Goal: Information Seeking & Learning: Learn about a topic

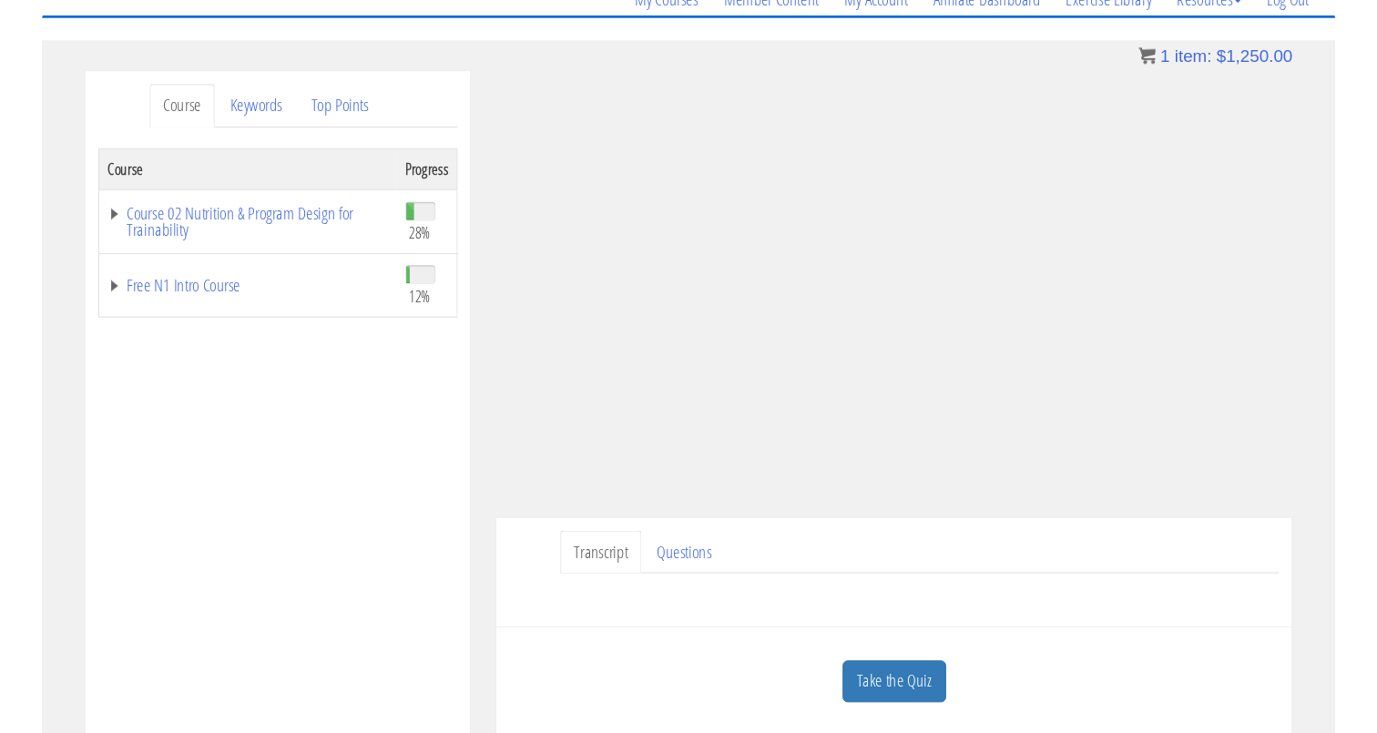
scroll to position [163, 0]
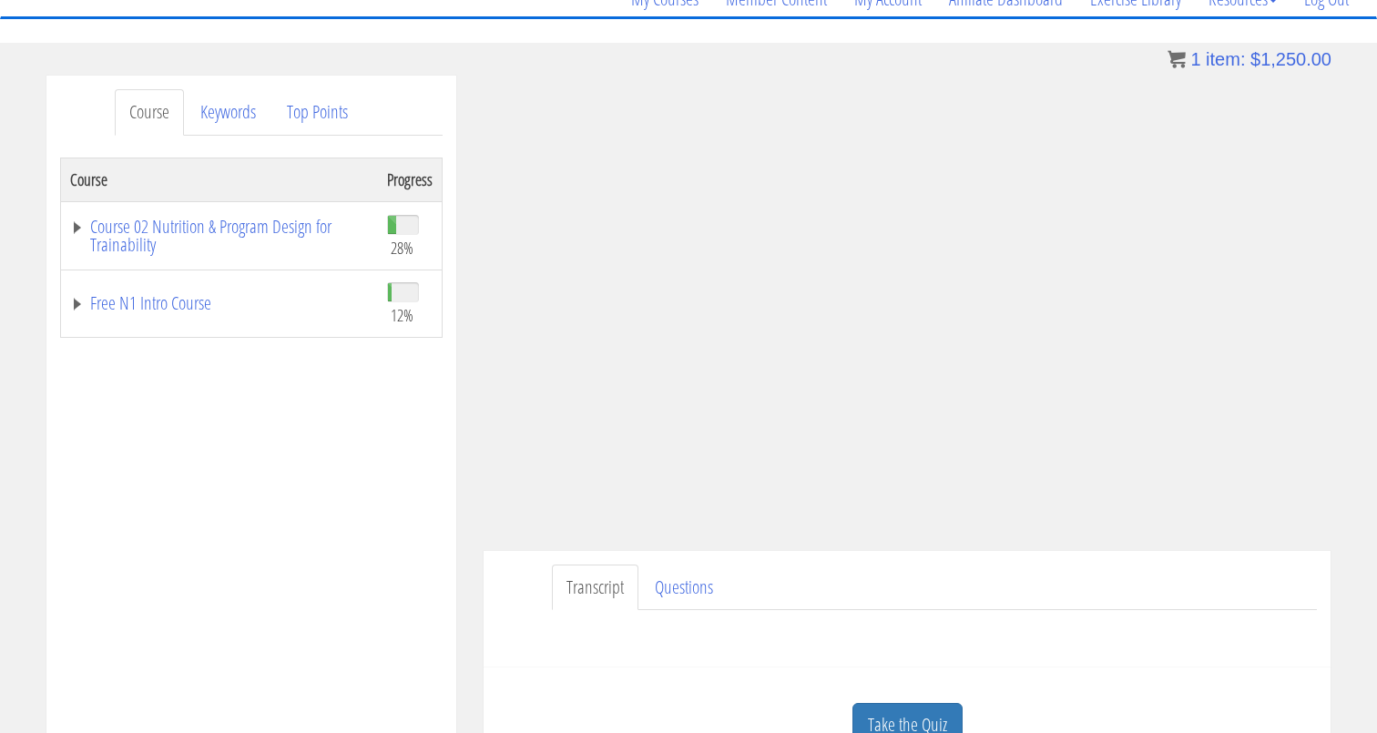
click at [1046, 627] on div "Have a question on this unit? Please submit it here: Name * First Last Email * *" at bounding box center [907, 632] width 820 height 44
click at [476, 507] on div "Sven Arends svenarends@live.nl 2025-09-11 2a02:c7c:ee6e:5e00:2015:c166:806f:ab1…" at bounding box center [907, 430] width 874 height 708
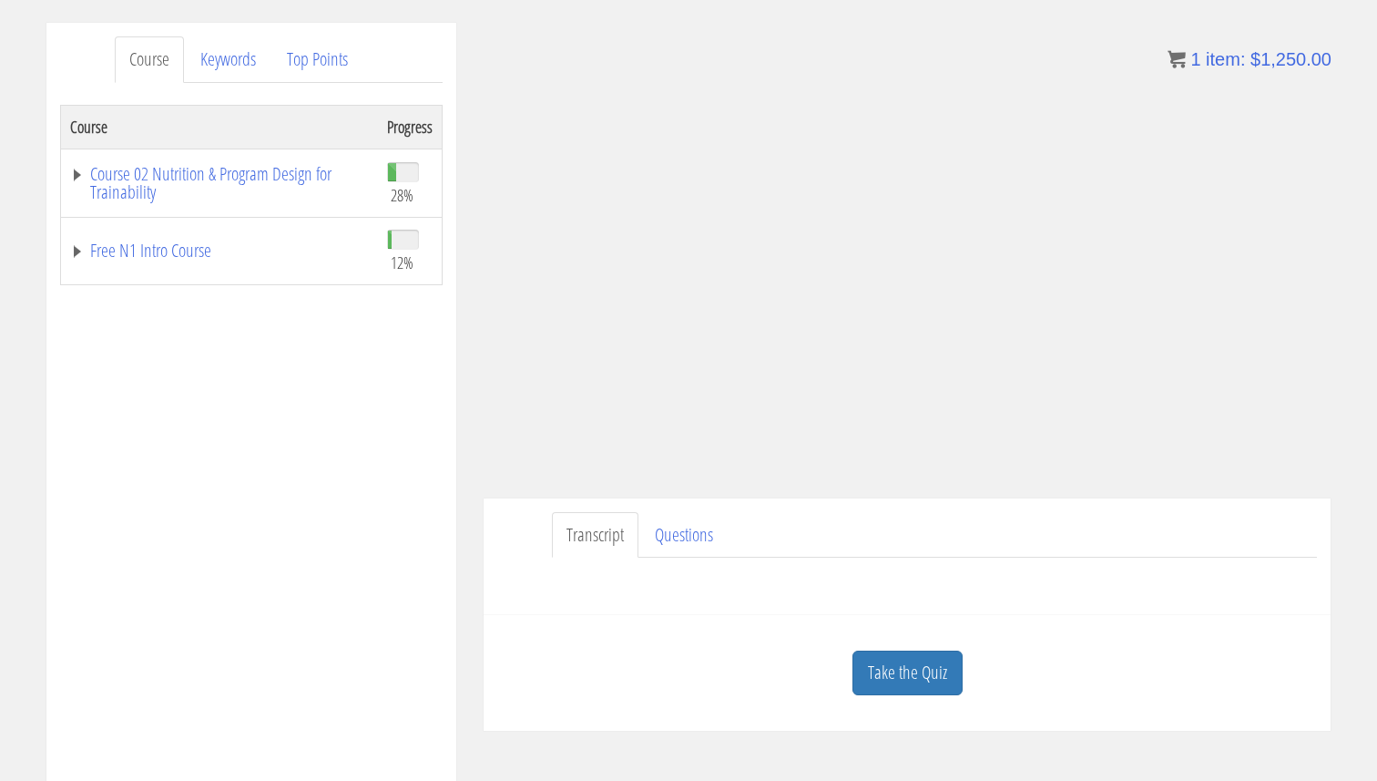
scroll to position [326, 0]
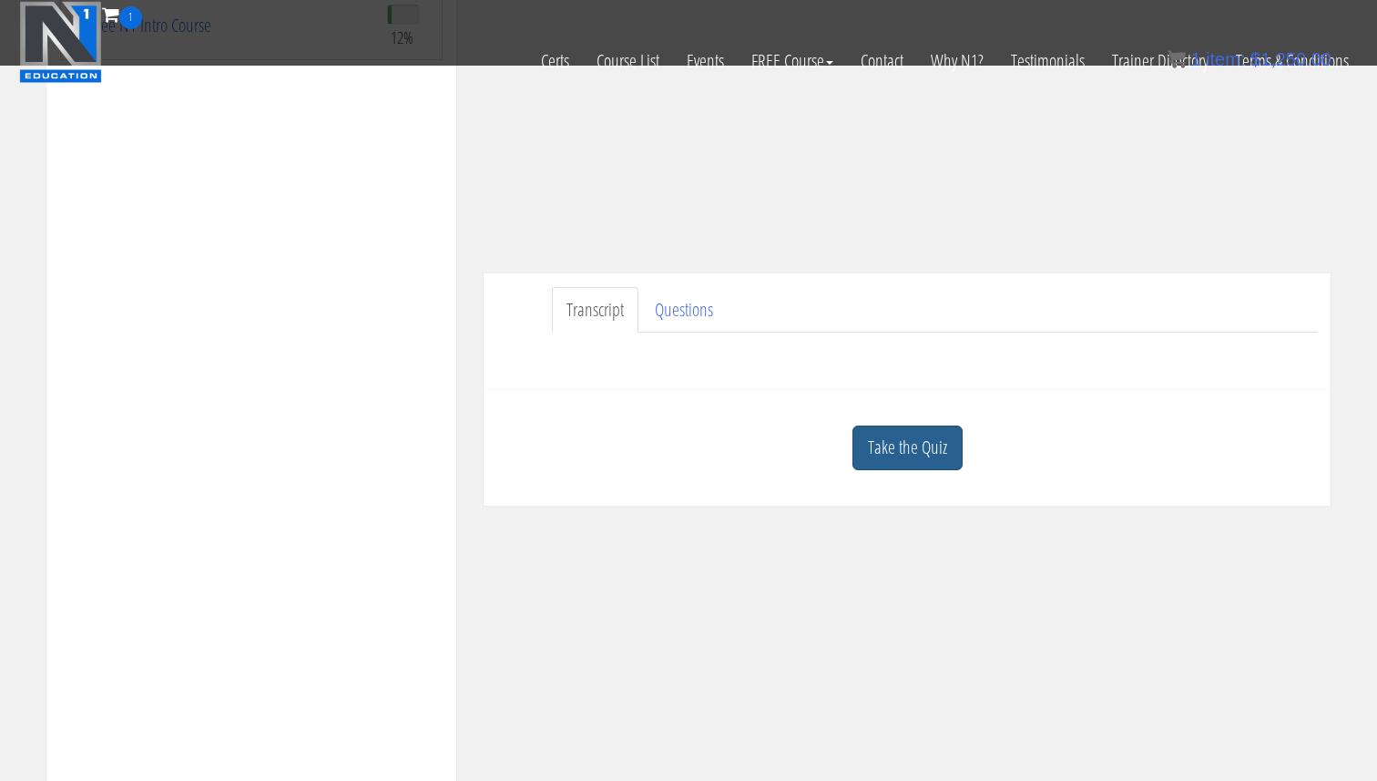
click at [913, 452] on link "Take the Quiz" at bounding box center [907, 447] width 110 height 45
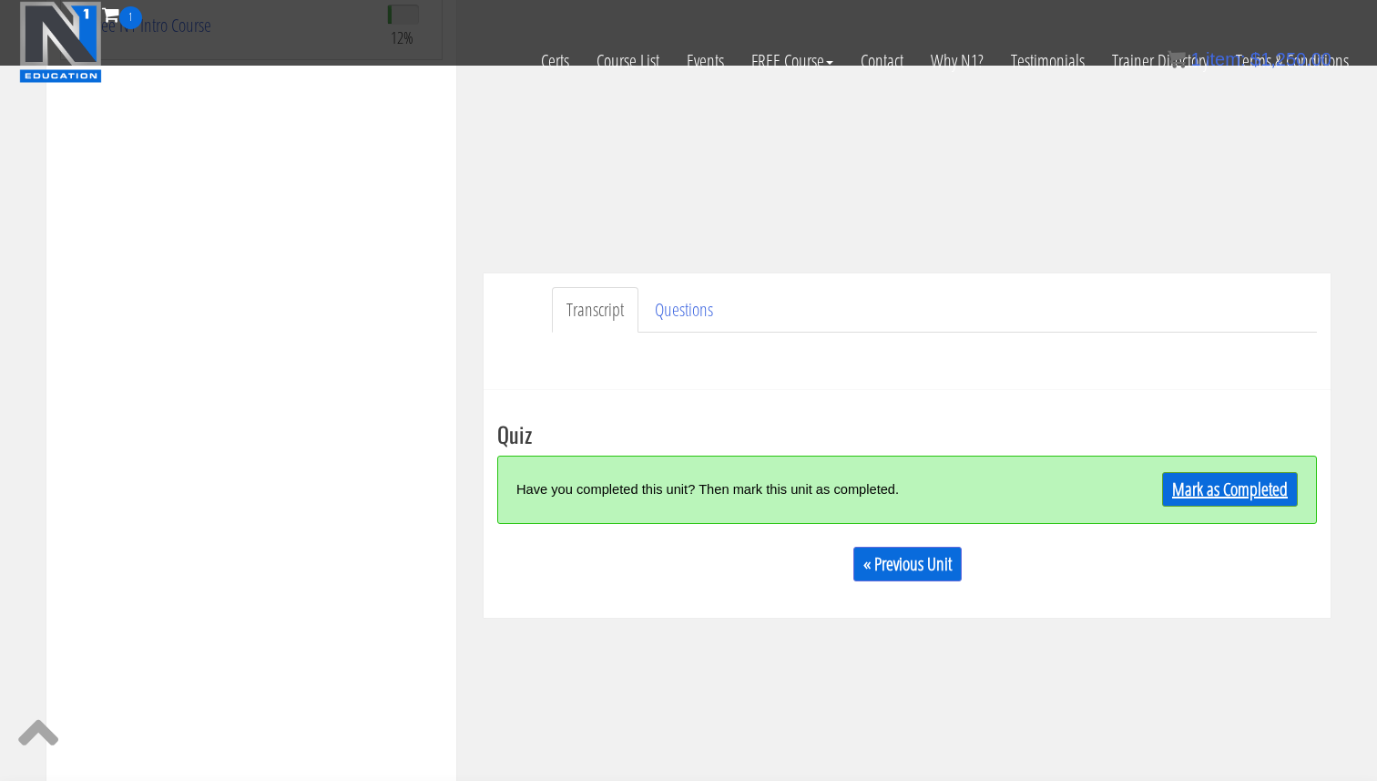
click at [1218, 500] on link "Mark as Completed" at bounding box center [1230, 489] width 136 height 35
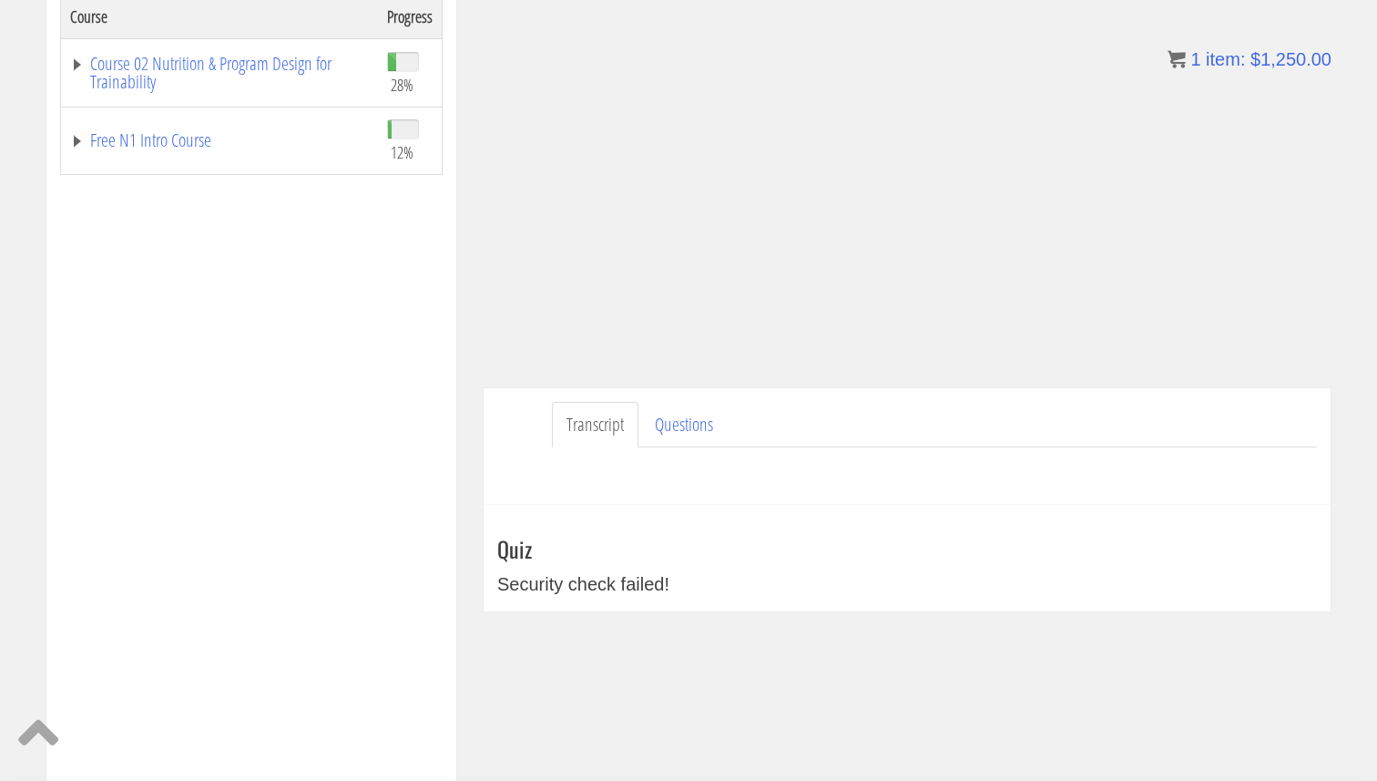
scroll to position [0, 0]
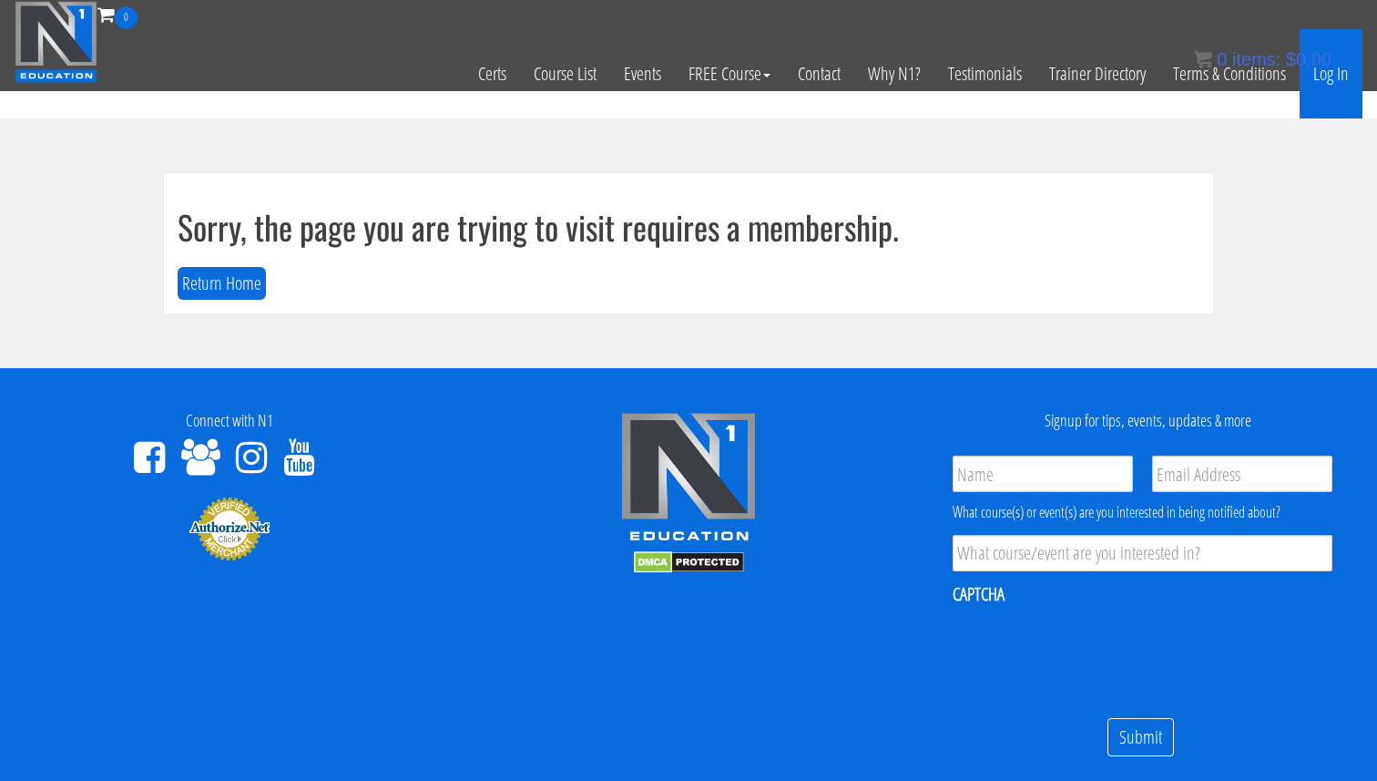
click at [1331, 81] on link "Log In" at bounding box center [1331, 73] width 63 height 89
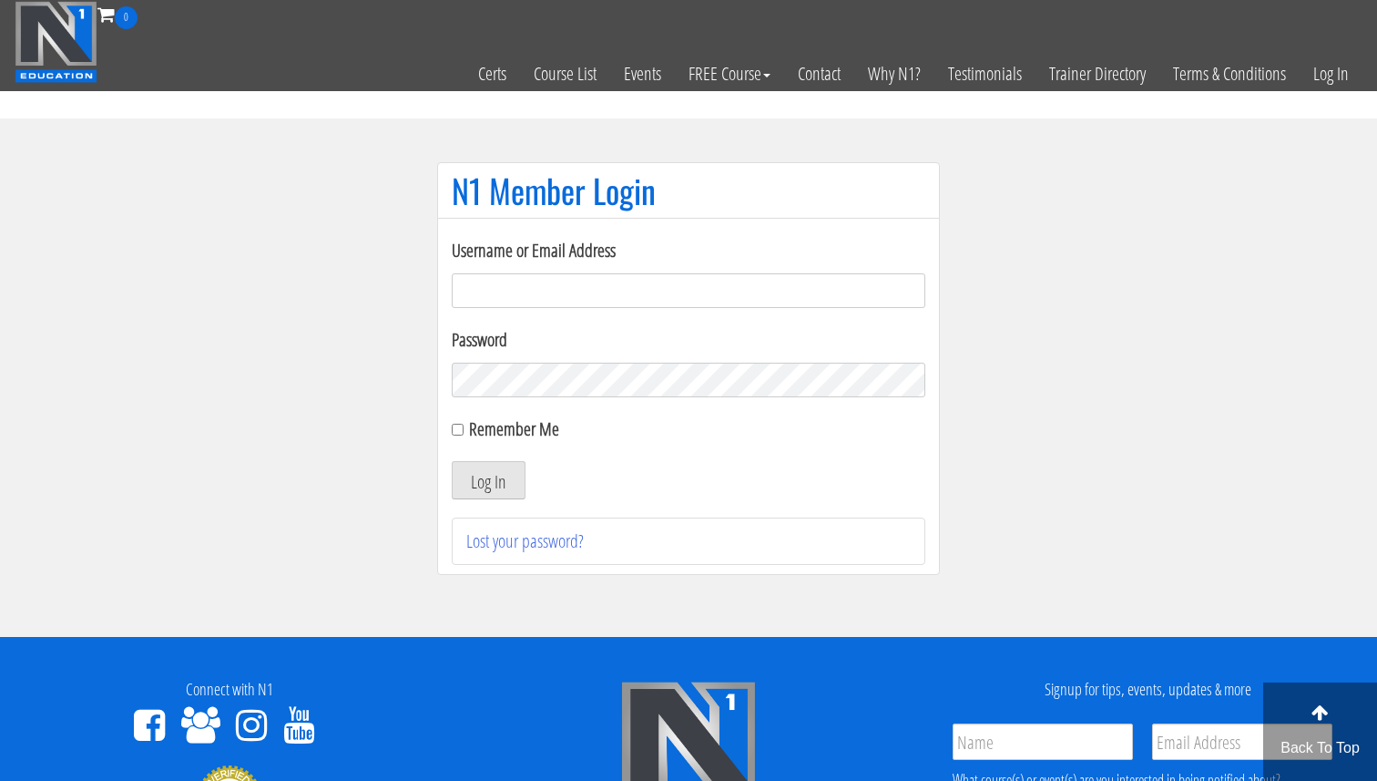
click at [505, 284] on input "Username or Email Address" at bounding box center [689, 290] width 474 height 35
type input "svenarends@live.nl"
click at [509, 473] on button "Log In" at bounding box center [489, 480] width 74 height 38
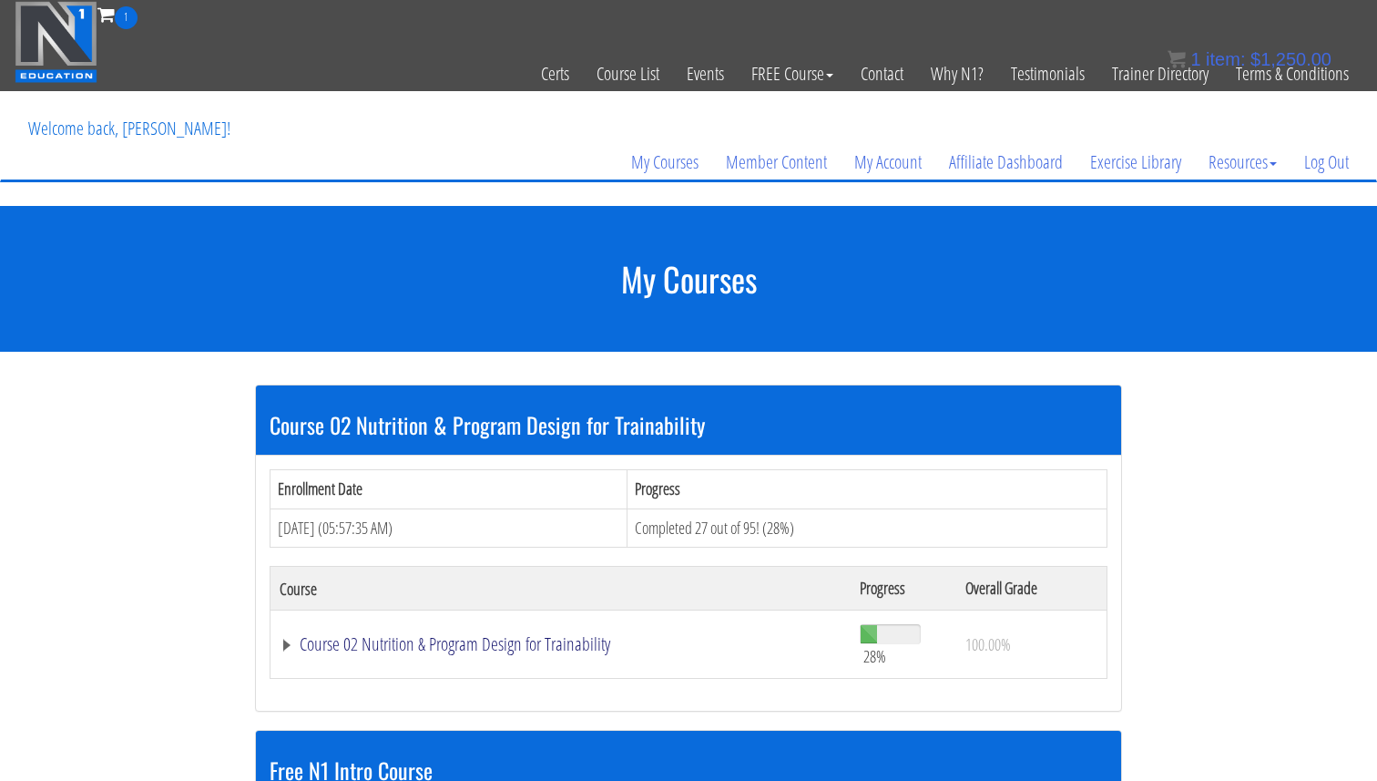
click at [525, 648] on link "Course 02 Nutrition & Program Design for Trainability" at bounding box center [561, 644] width 562 height 18
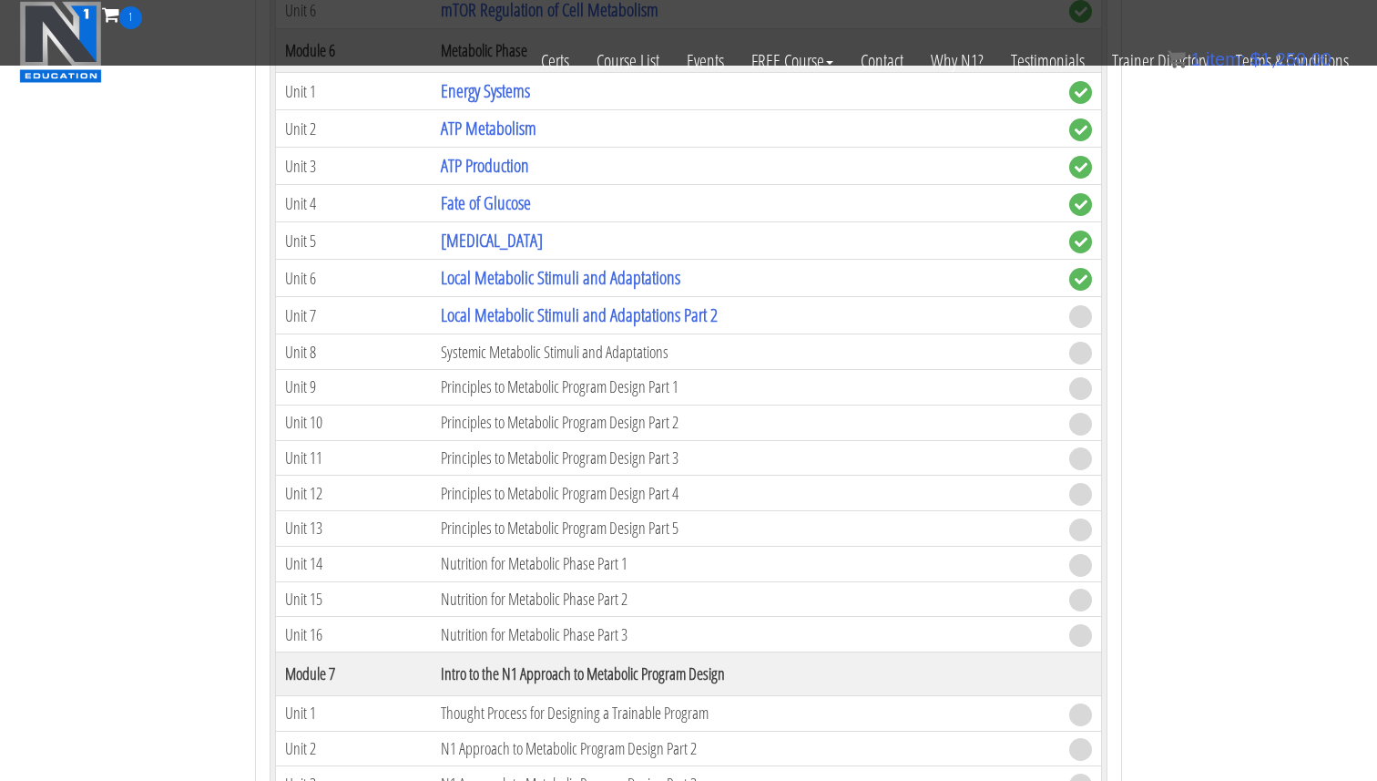
scroll to position [1548, 0]
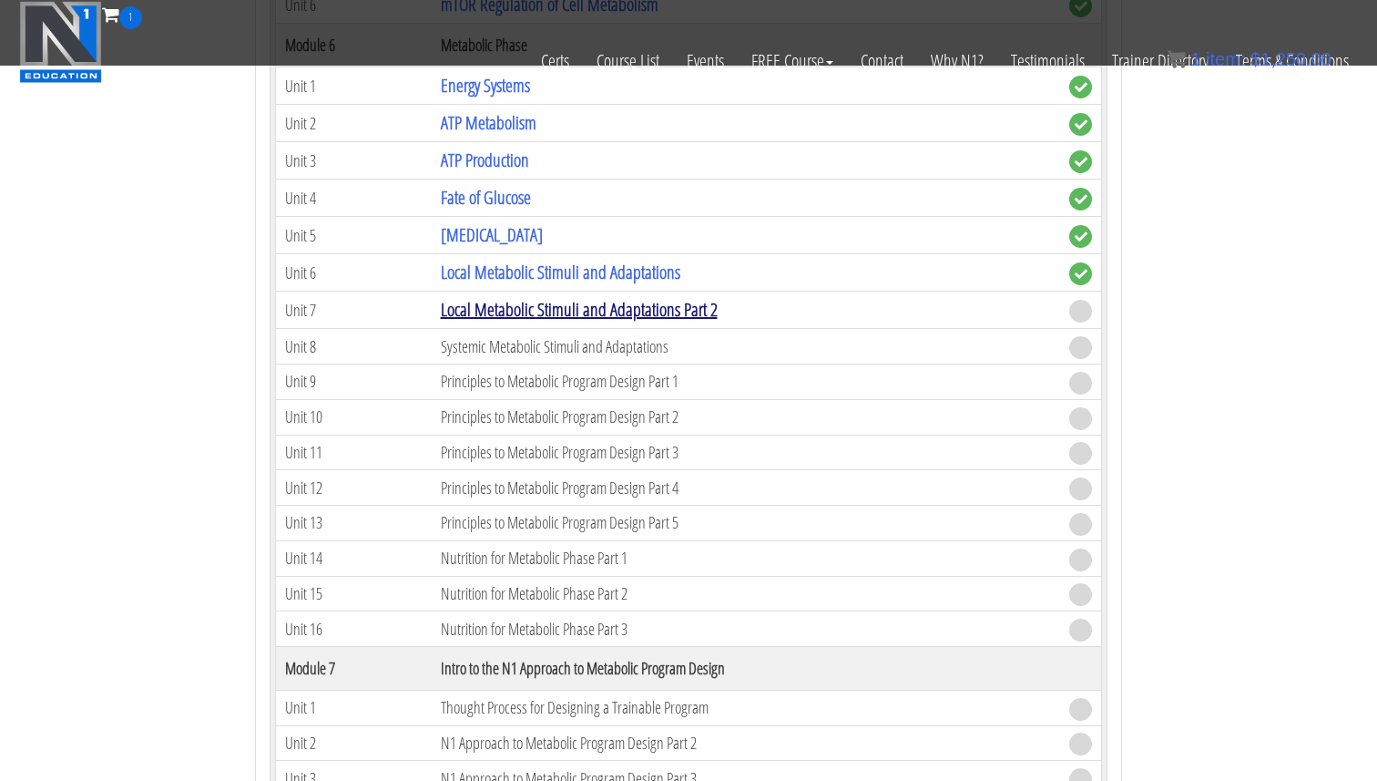
click at [658, 312] on link "Local Metabolic Stimuli and Adaptations Part 2" at bounding box center [579, 309] width 277 height 25
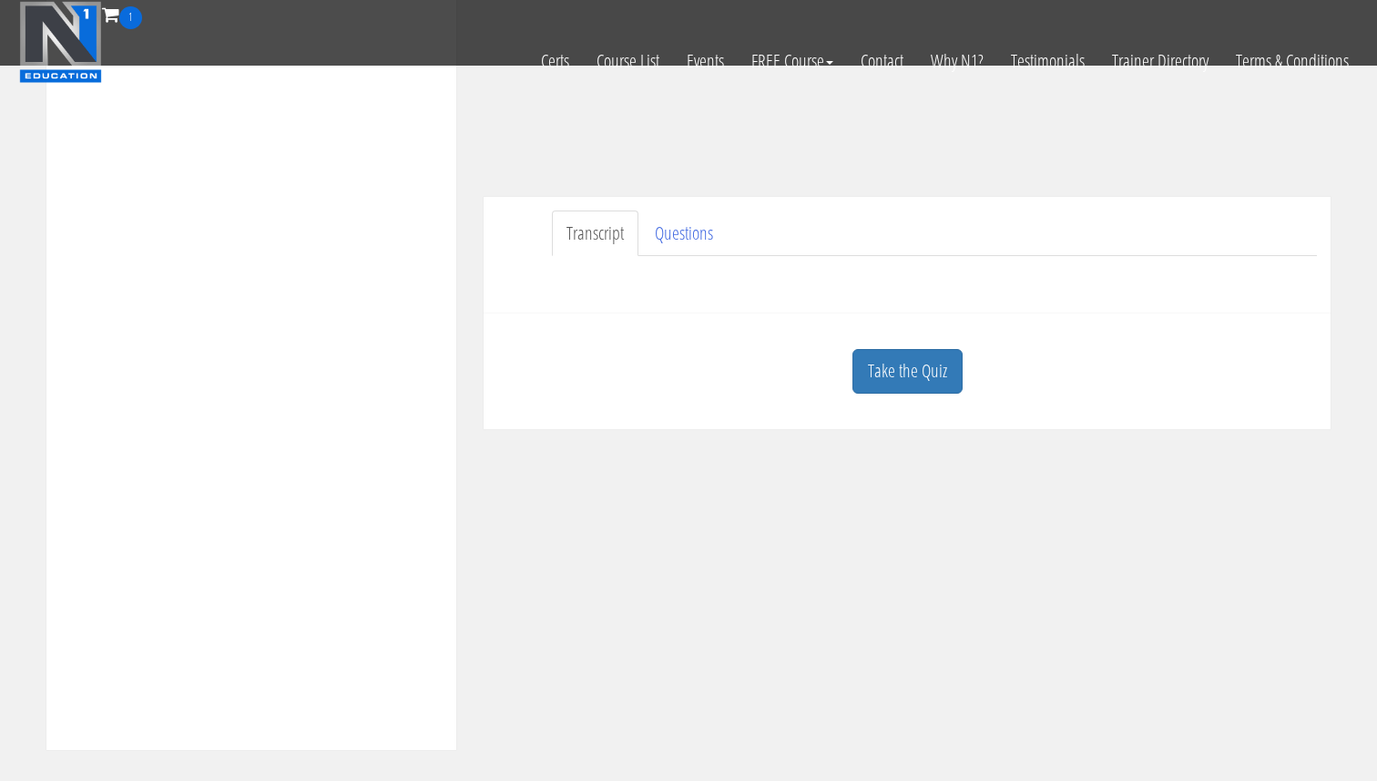
scroll to position [444, 0]
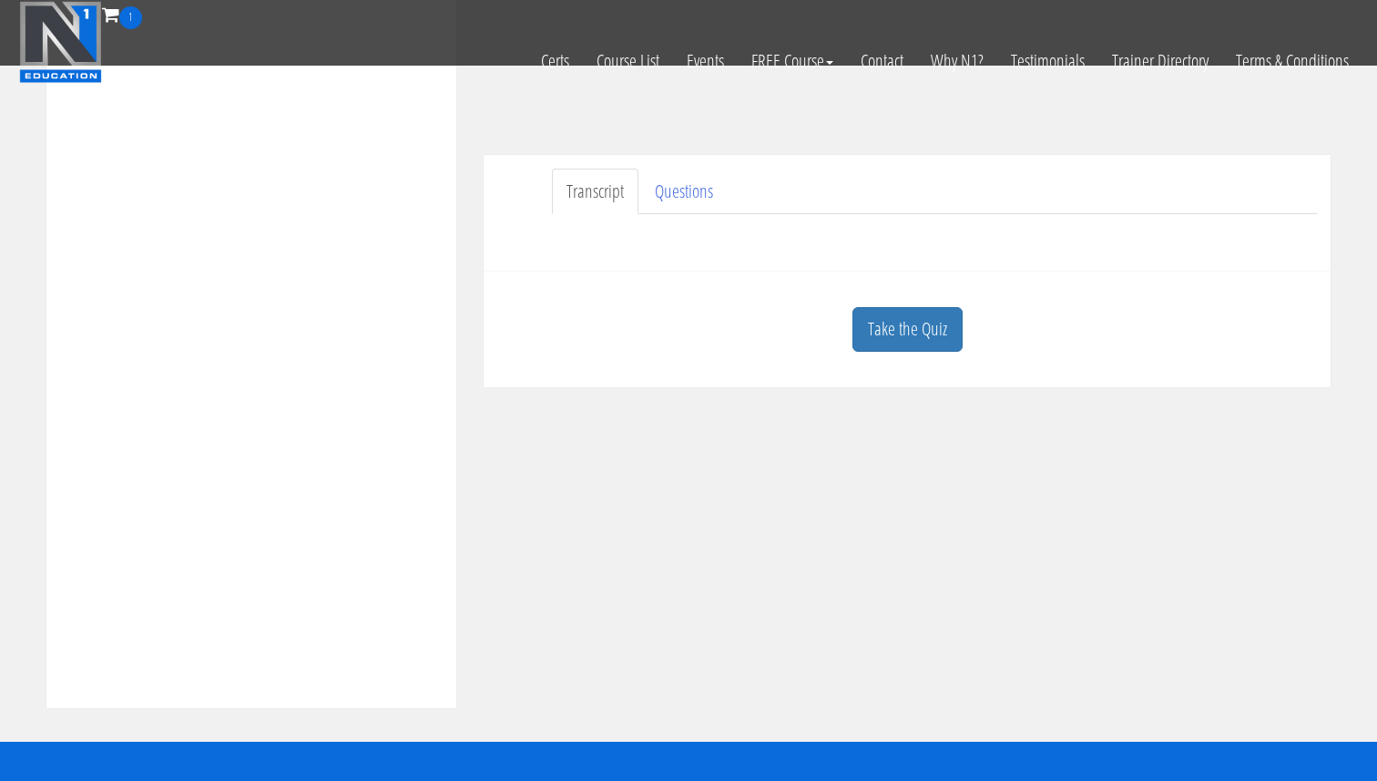
click at [938, 331] on link "Take the Quiz" at bounding box center [907, 329] width 110 height 45
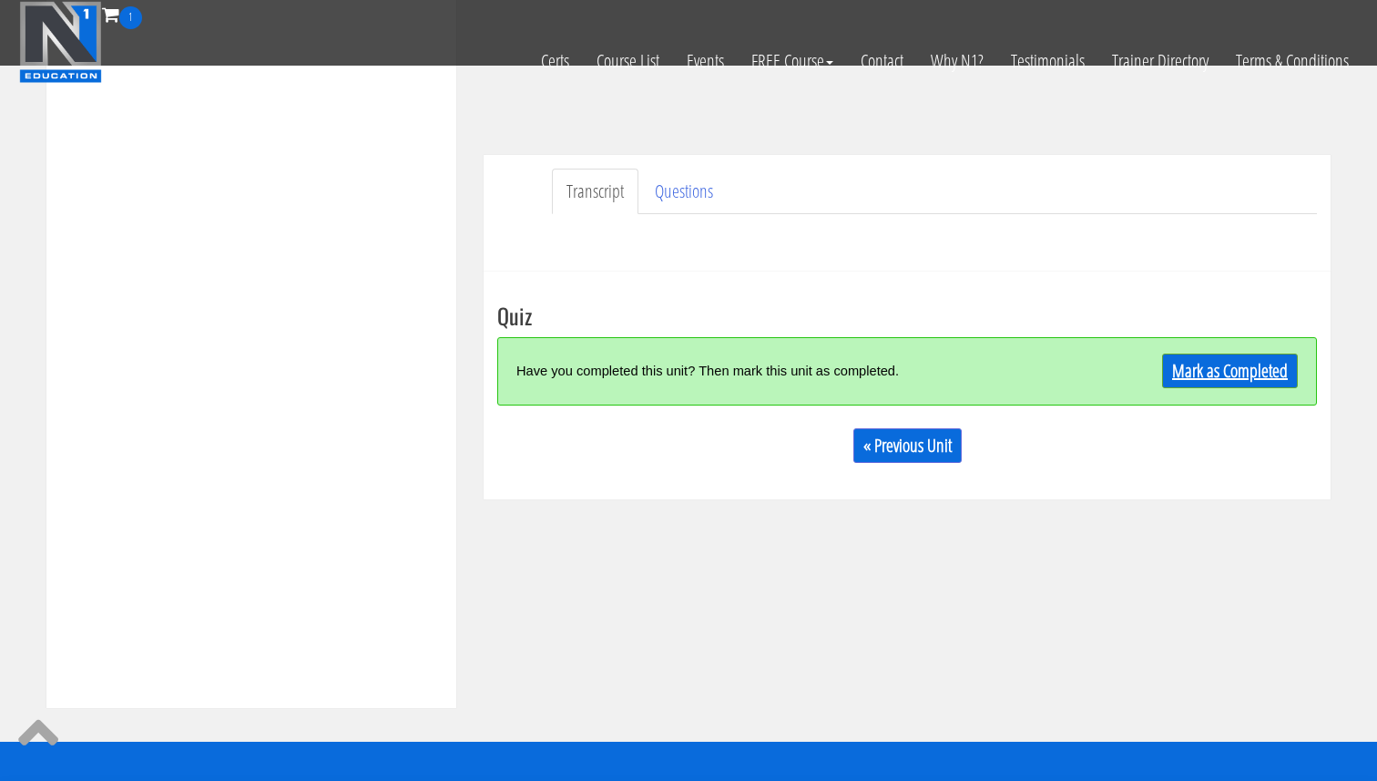
click at [1179, 377] on link "Mark as Completed" at bounding box center [1230, 370] width 136 height 35
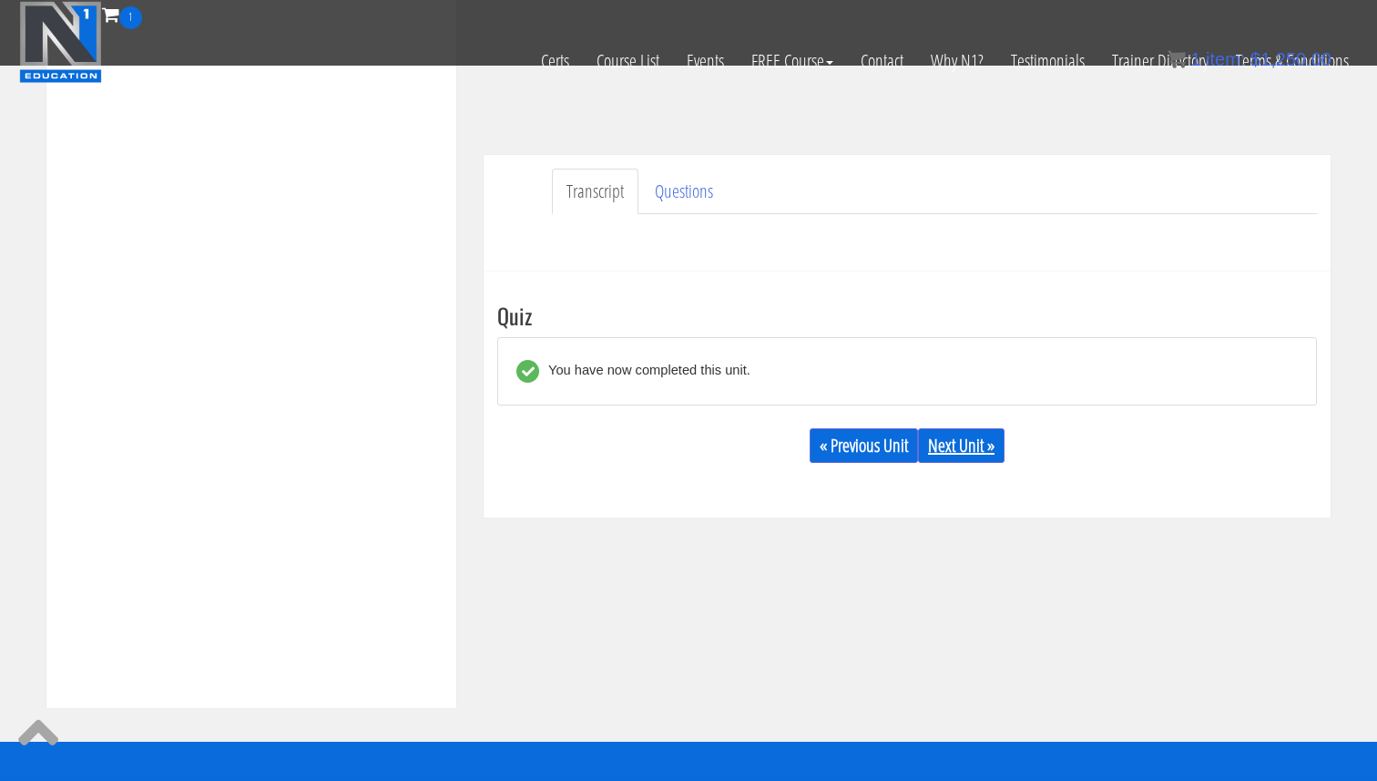
click at [963, 444] on link "Next Unit »" at bounding box center [961, 445] width 87 height 35
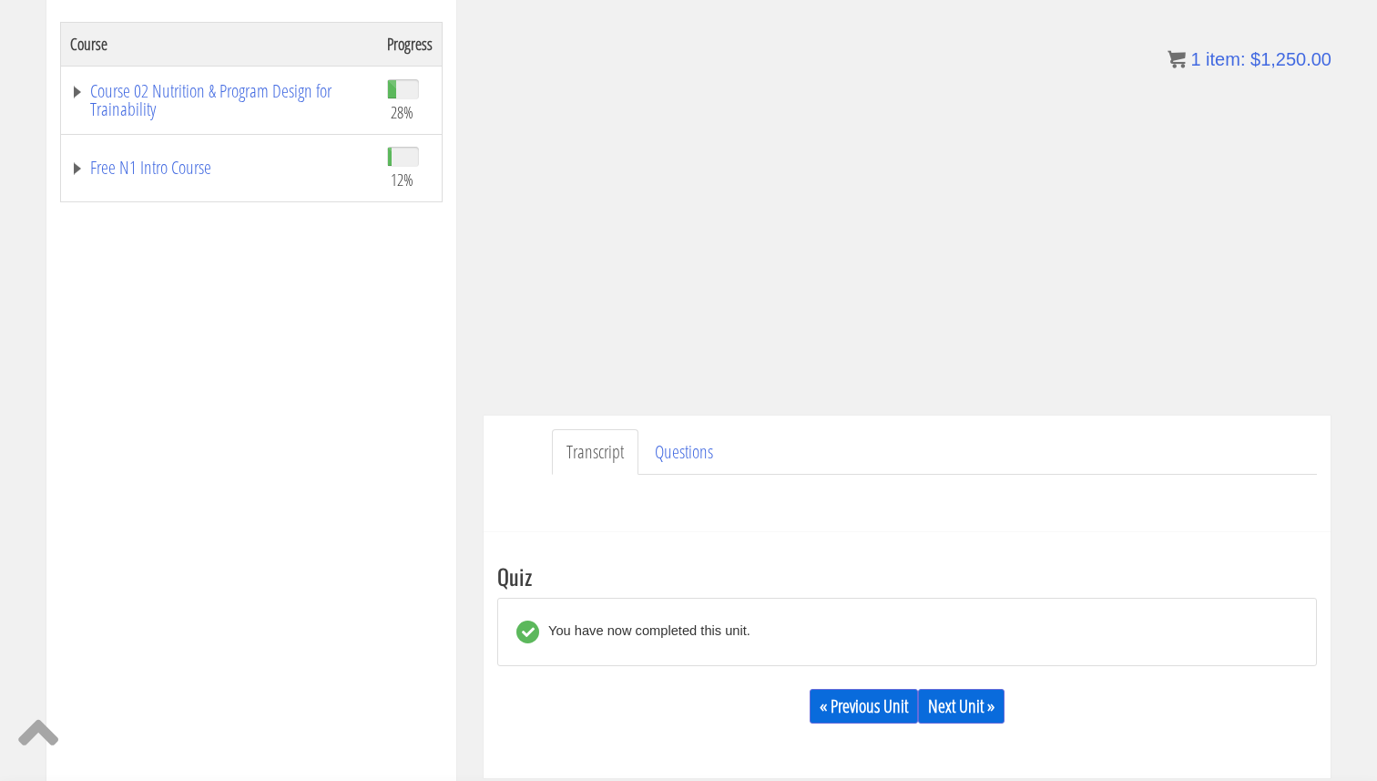
scroll to position [344, 0]
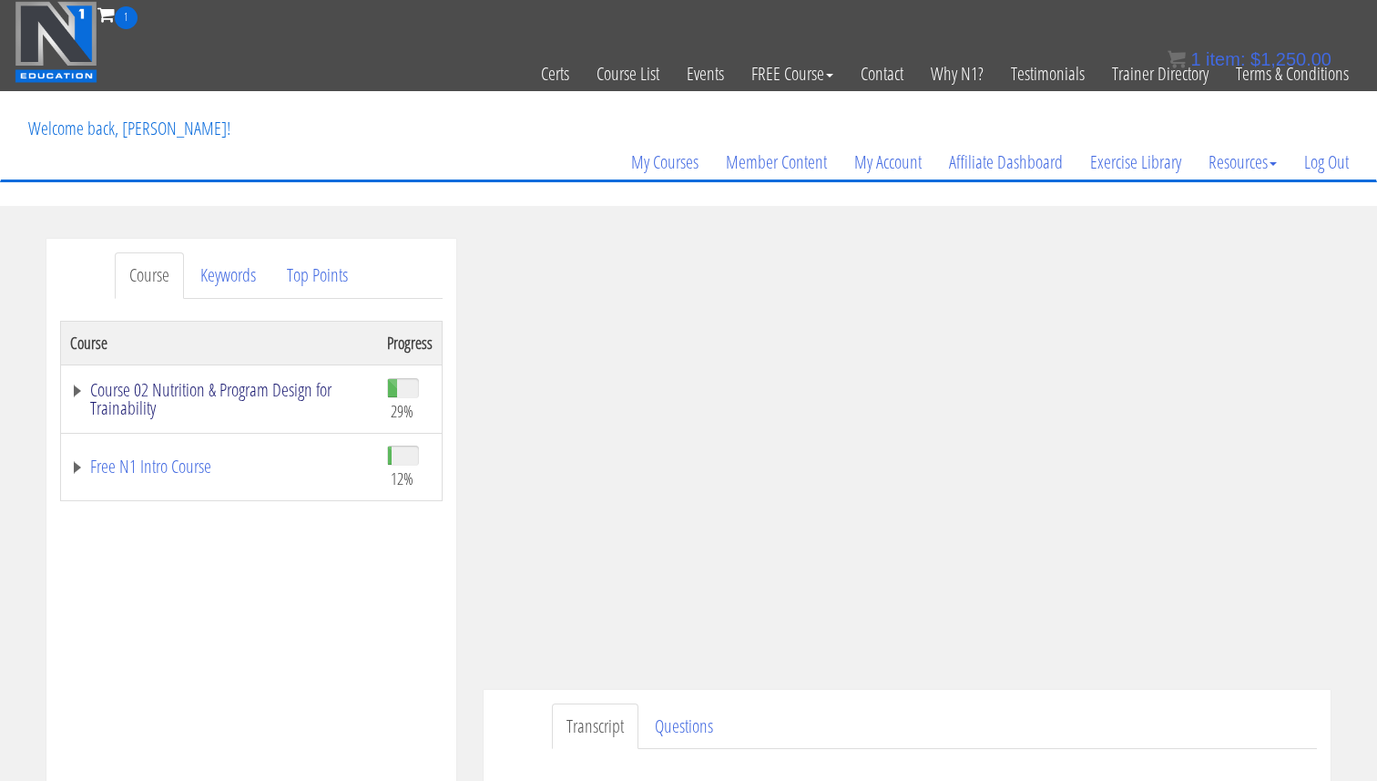
click at [194, 381] on link "Course 02 Nutrition & Program Design for Trainability" at bounding box center [219, 399] width 299 height 36
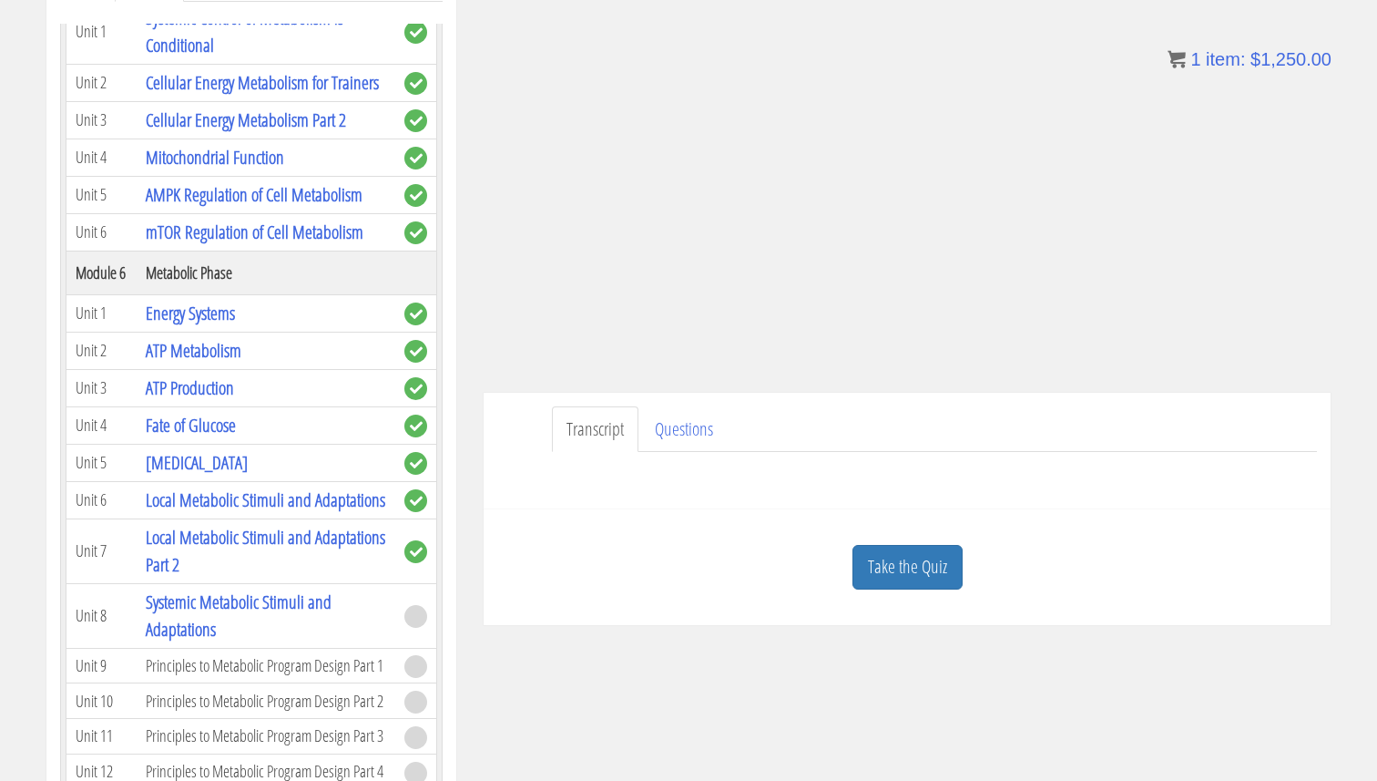
scroll to position [341, 0]
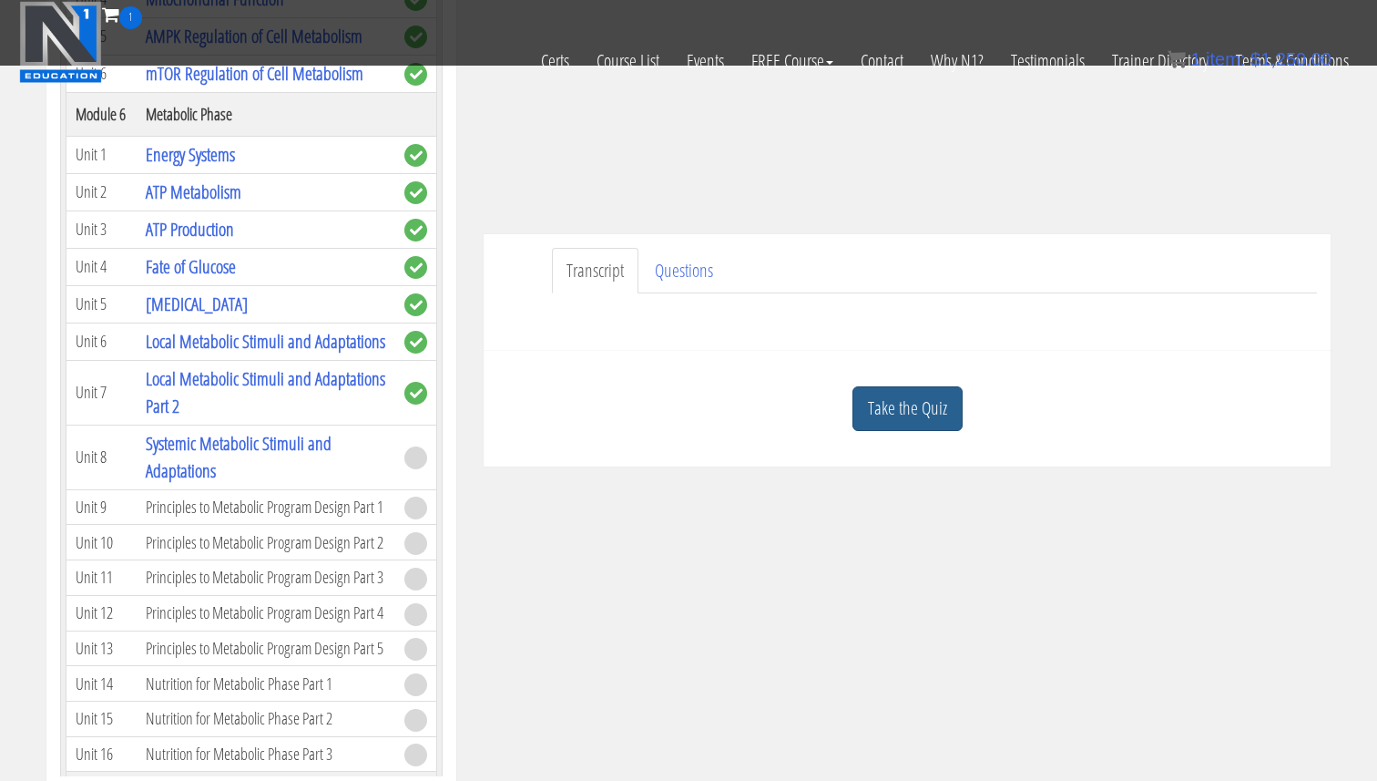
click at [877, 411] on link "Take the Quiz" at bounding box center [907, 408] width 110 height 45
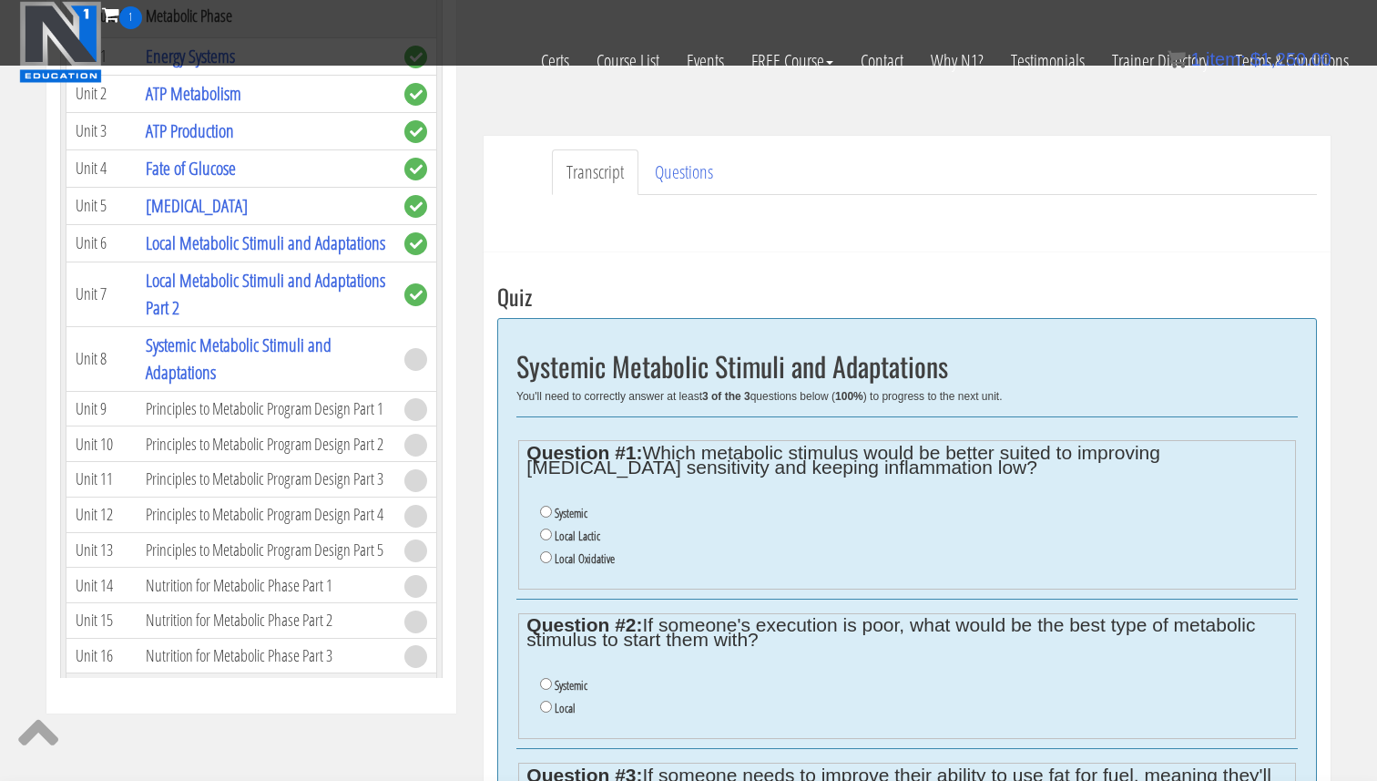
scroll to position [503, 0]
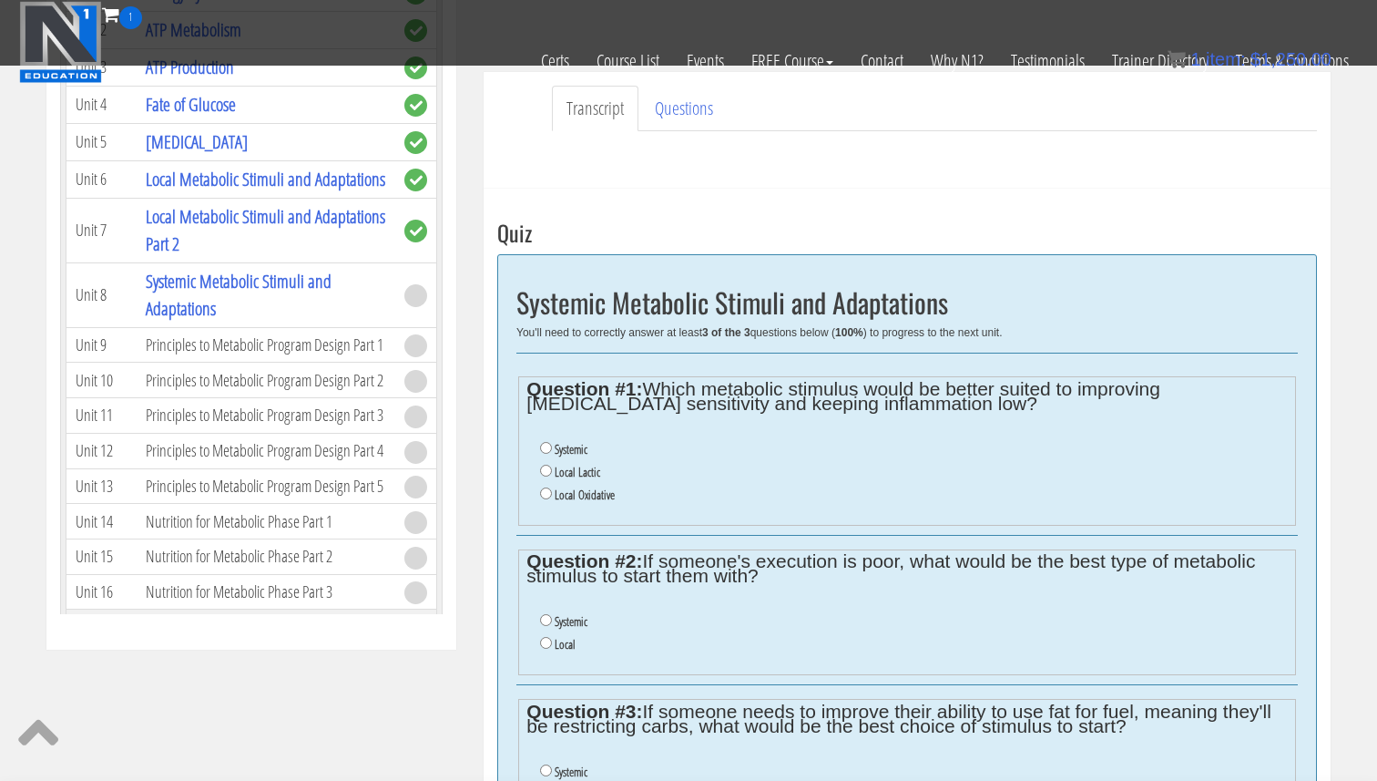
click at [576, 450] on label "Systemic" at bounding box center [571, 449] width 33 height 15
click at [552, 450] on input "Systemic" at bounding box center [546, 448] width 12 height 12
radio input "true"
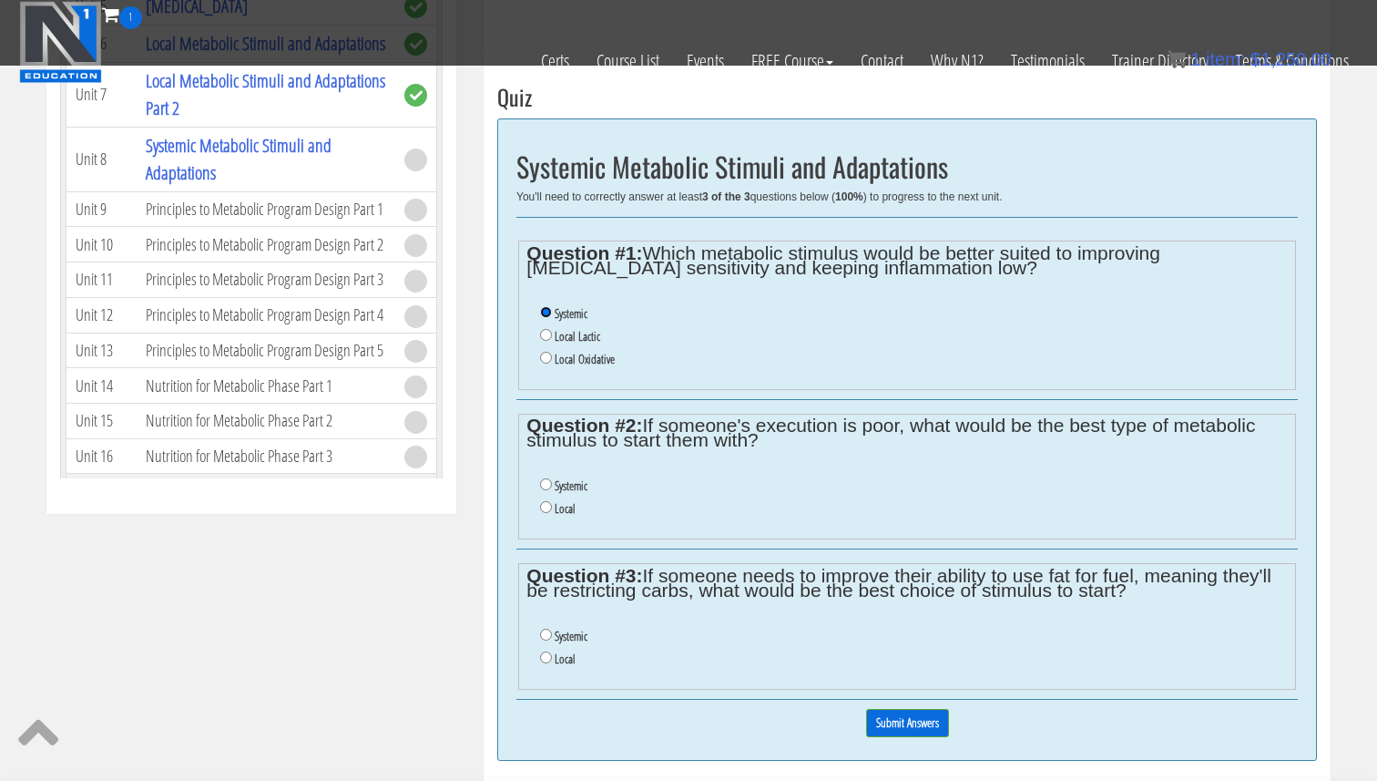
scroll to position [647, 0]
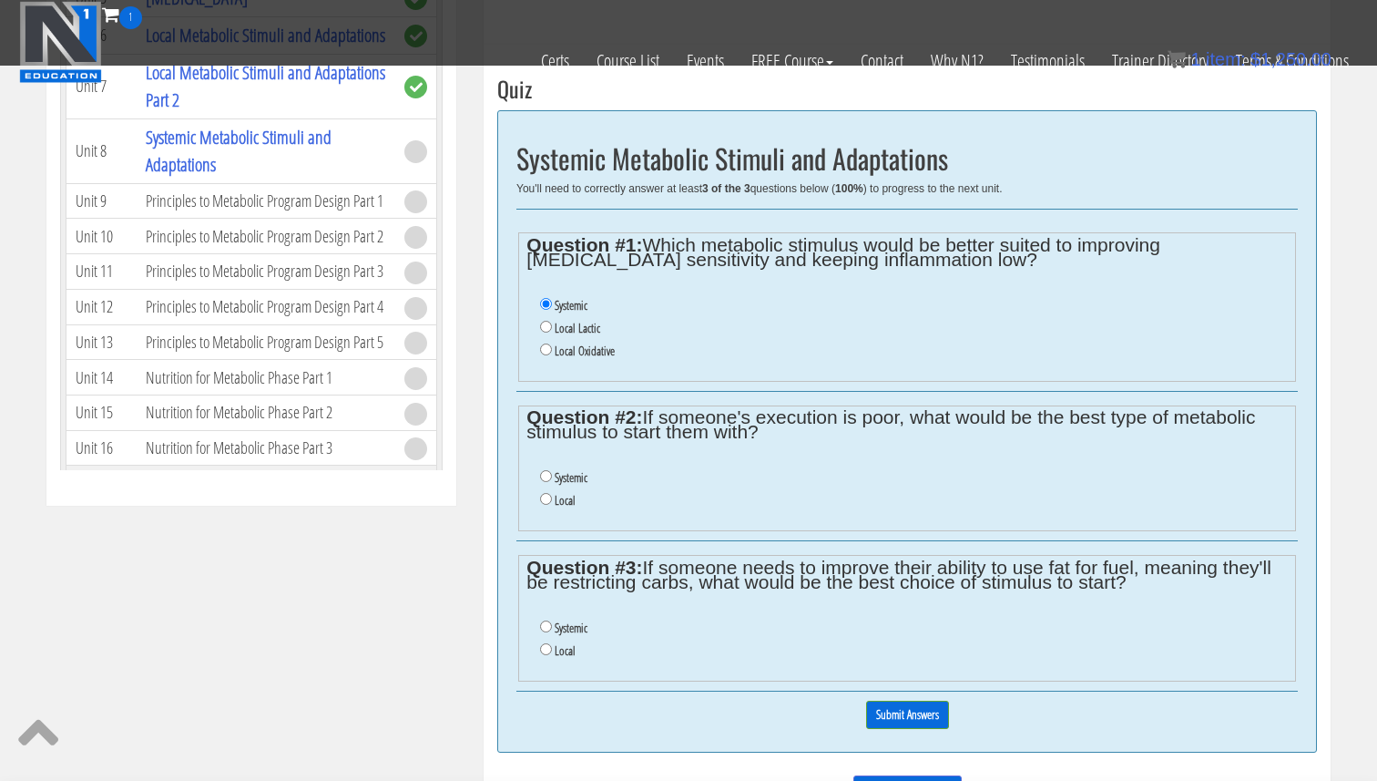
click at [567, 482] on label "Systemic" at bounding box center [571, 477] width 33 height 15
click at [552, 482] on input "Systemic" at bounding box center [546, 476] width 12 height 12
radio input "true"
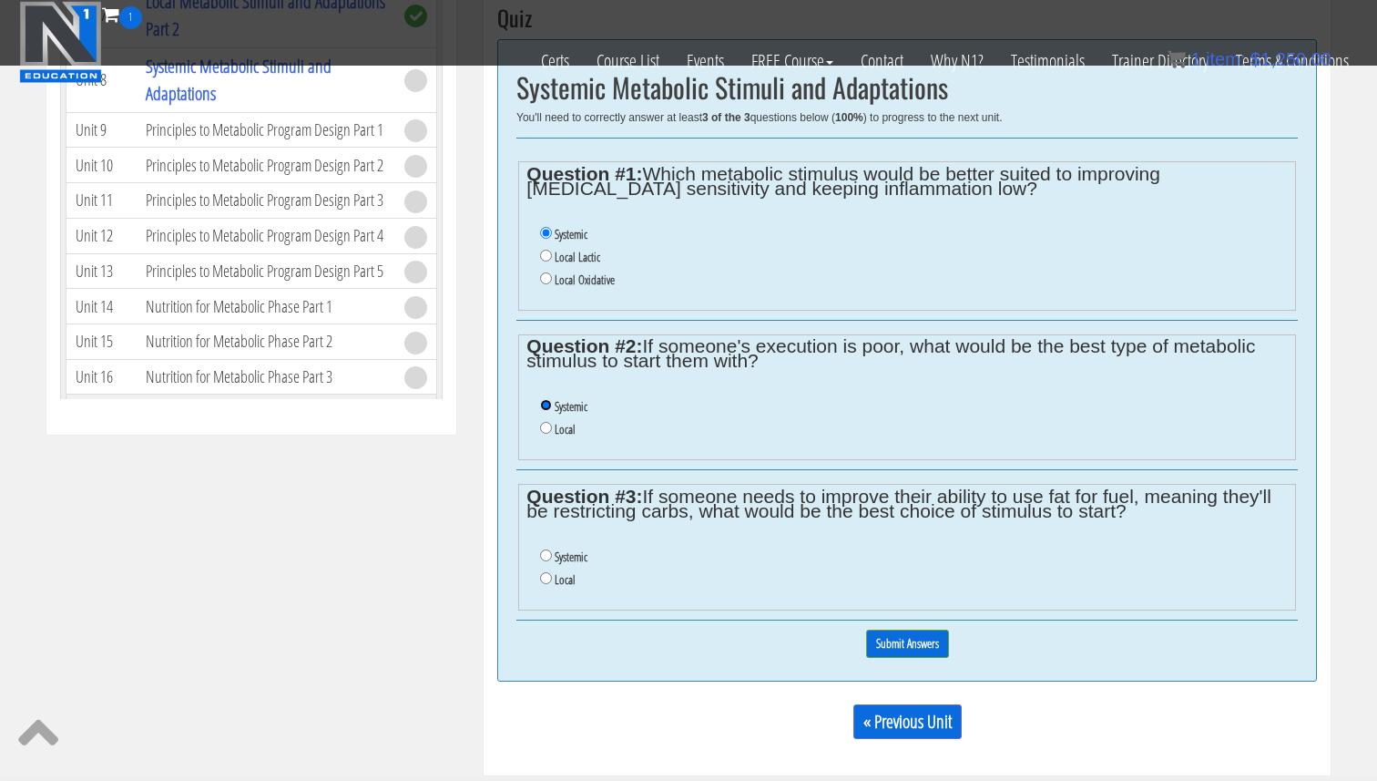
scroll to position [730, 0]
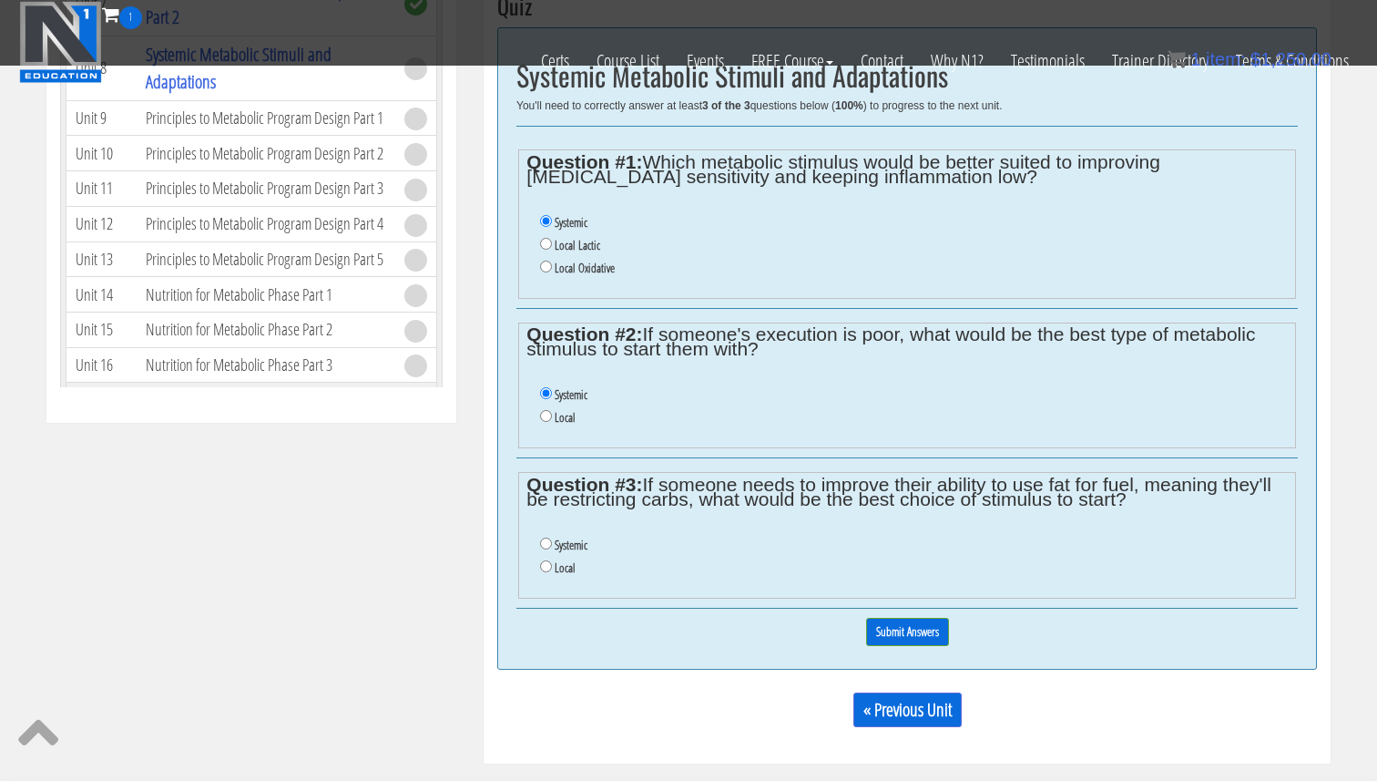
click at [578, 546] on label "Systemic" at bounding box center [571, 544] width 33 height 15
click at [552, 546] on input "Systemic" at bounding box center [546, 543] width 12 height 12
radio input "true"
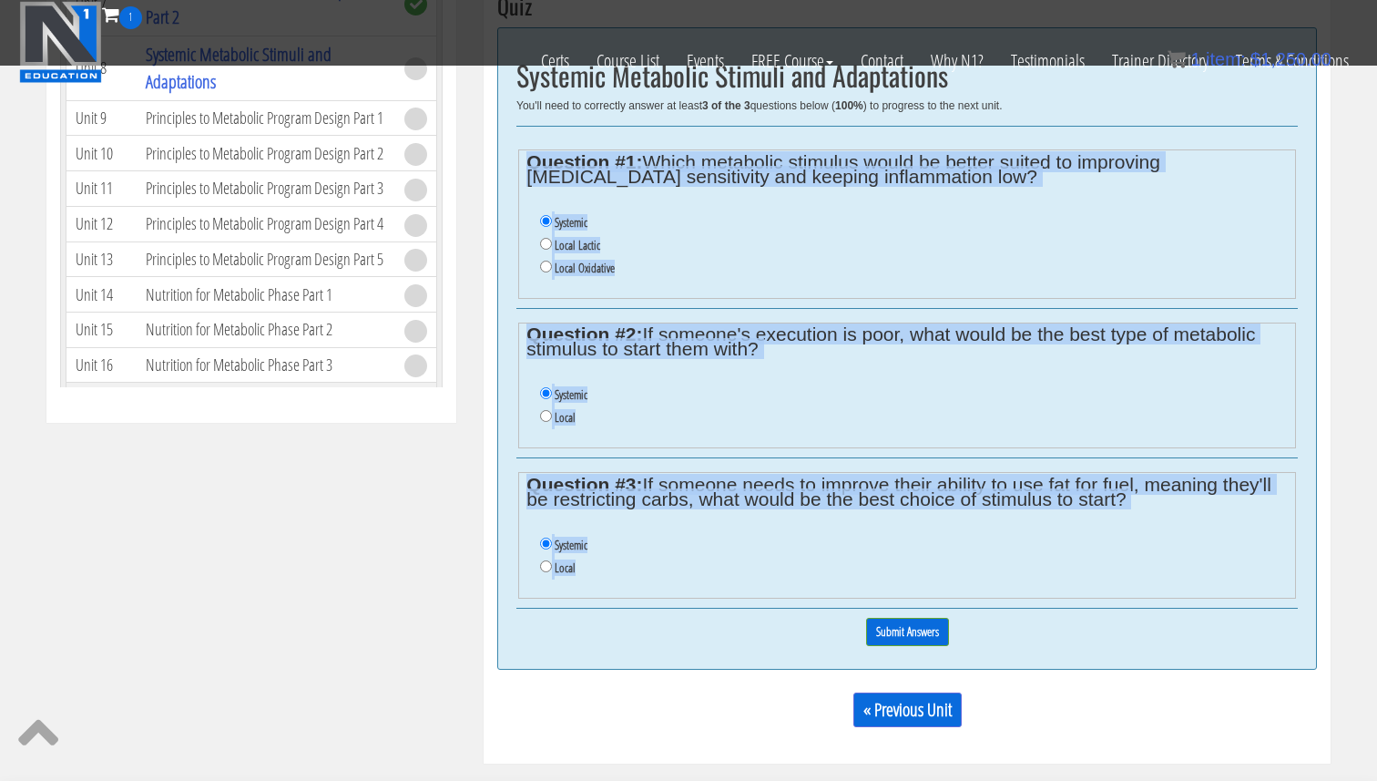
drag, startPoint x: 628, startPoint y: 604, endPoint x: 515, endPoint y: 141, distance: 476.2
click at [515, 141] on div "Systemic Metabolic Stimuli and Adaptations You'll need to correctly answer at l…" at bounding box center [907, 348] width 820 height 643
copy div "Question #1: Which metabolic stimulus would be better suited to improving insul…"
click at [546, 419] on input "Local" at bounding box center [546, 416] width 12 height 12
radio input "true"
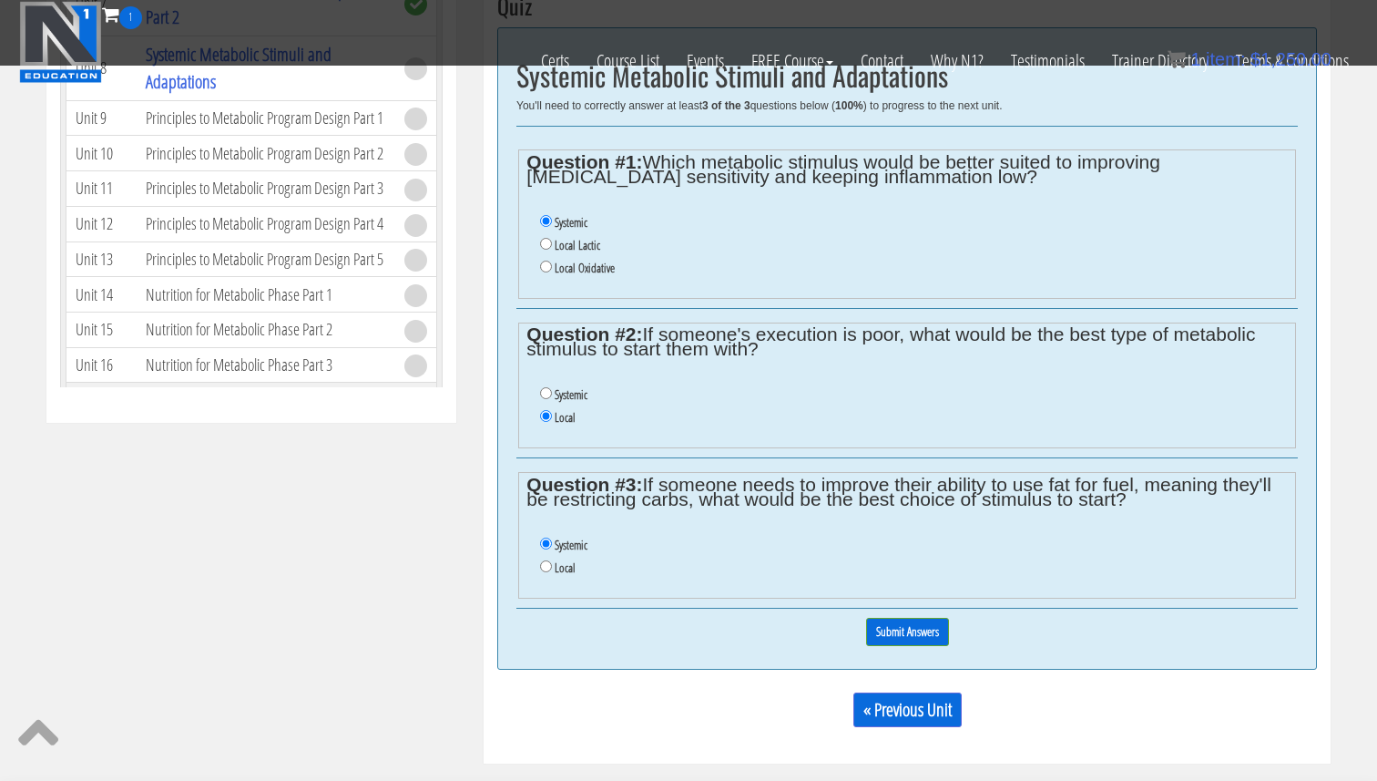
click at [668, 436] on ul "Systemic Local" at bounding box center [906, 406] width 760 height 64
click at [568, 264] on label "Local Oxidative" at bounding box center [585, 267] width 60 height 15
click at [552, 264] on input "Local Oxidative" at bounding box center [546, 266] width 12 height 12
radio input "true"
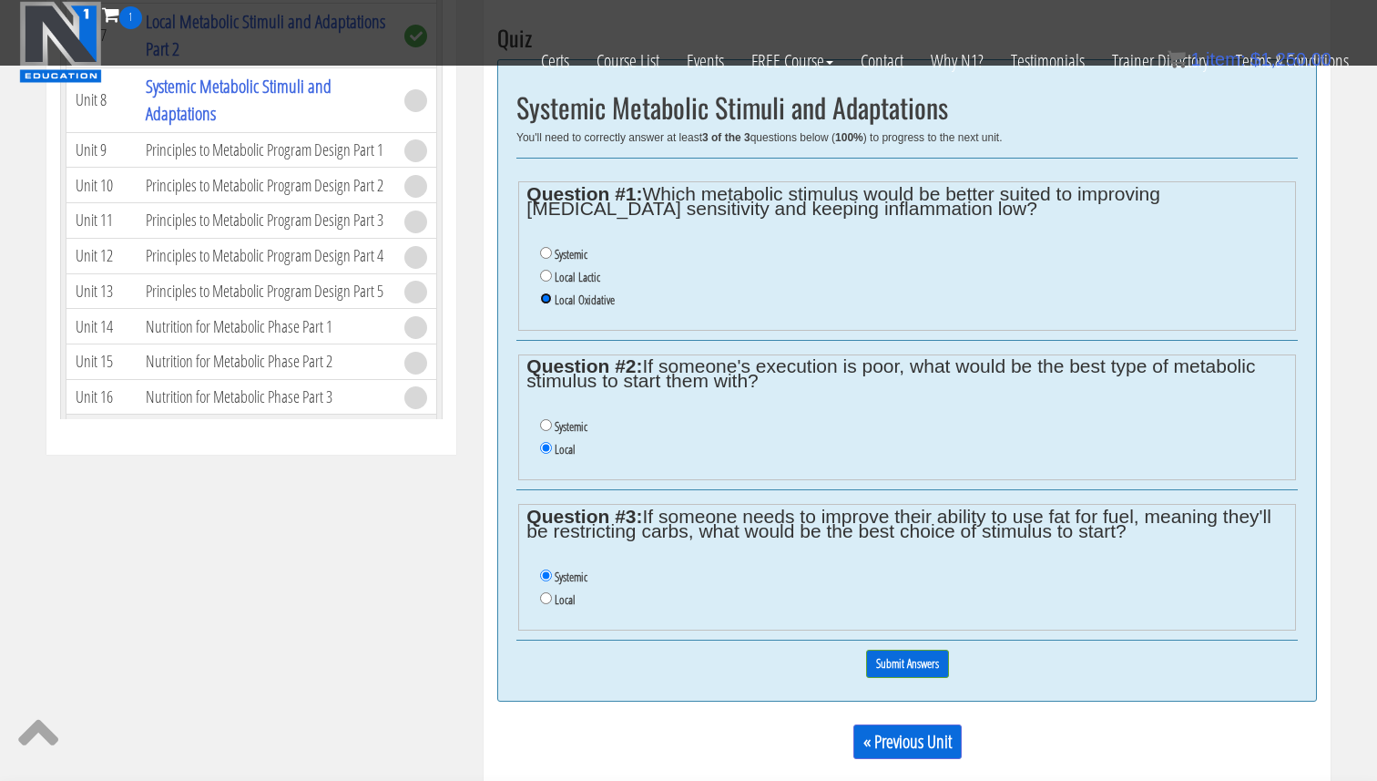
scroll to position [701, 0]
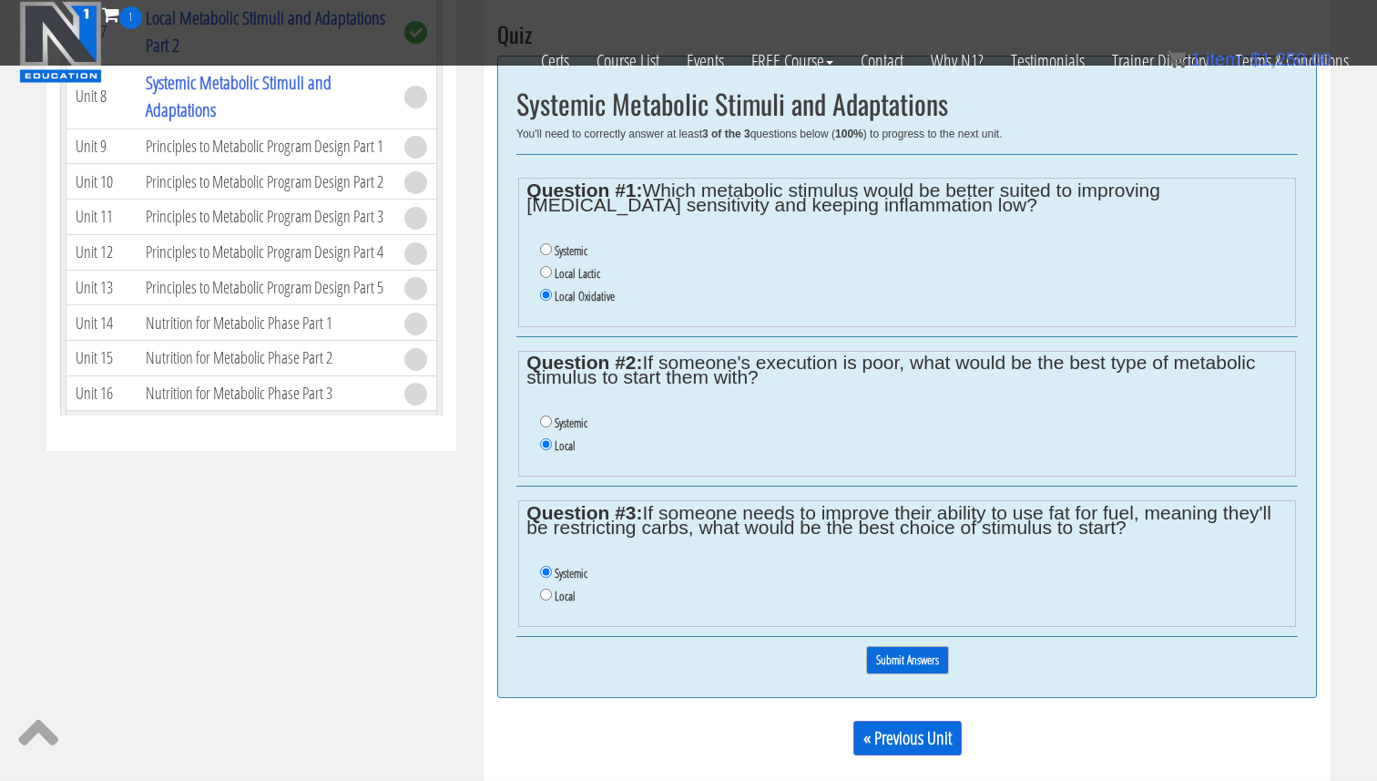
click at [916, 654] on input "Submit Answers" at bounding box center [907, 660] width 83 height 28
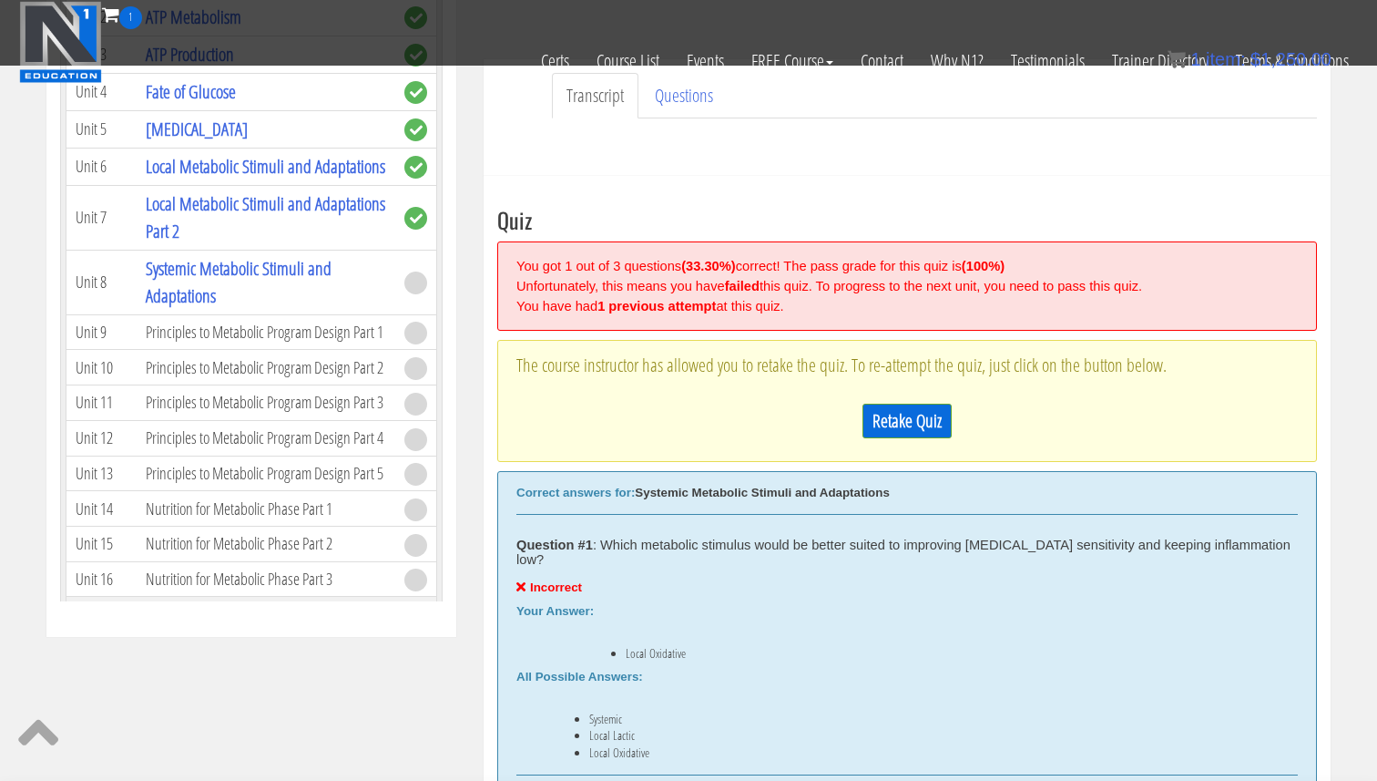
scroll to position [513, 0]
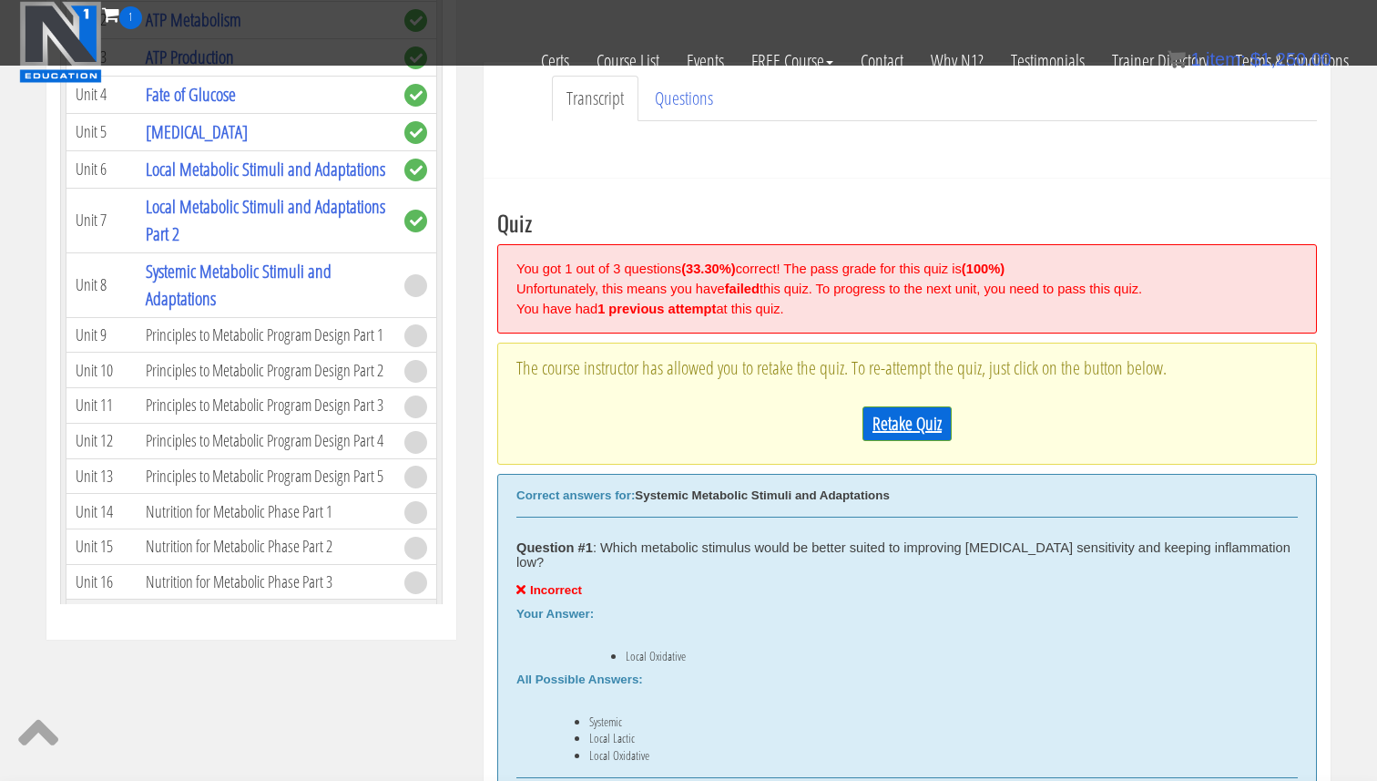
click at [906, 434] on link "Retake Quiz" at bounding box center [906, 423] width 89 height 35
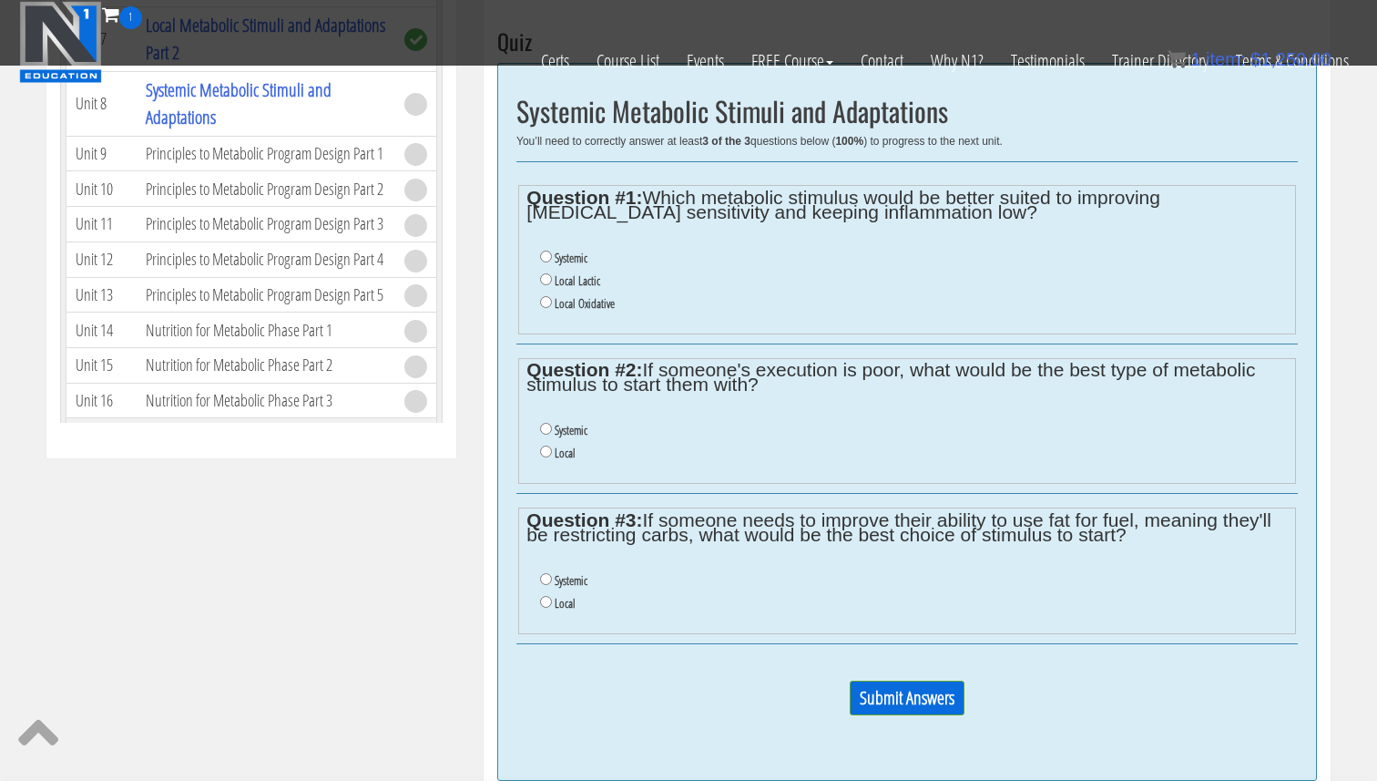
scroll to position [708, 0]
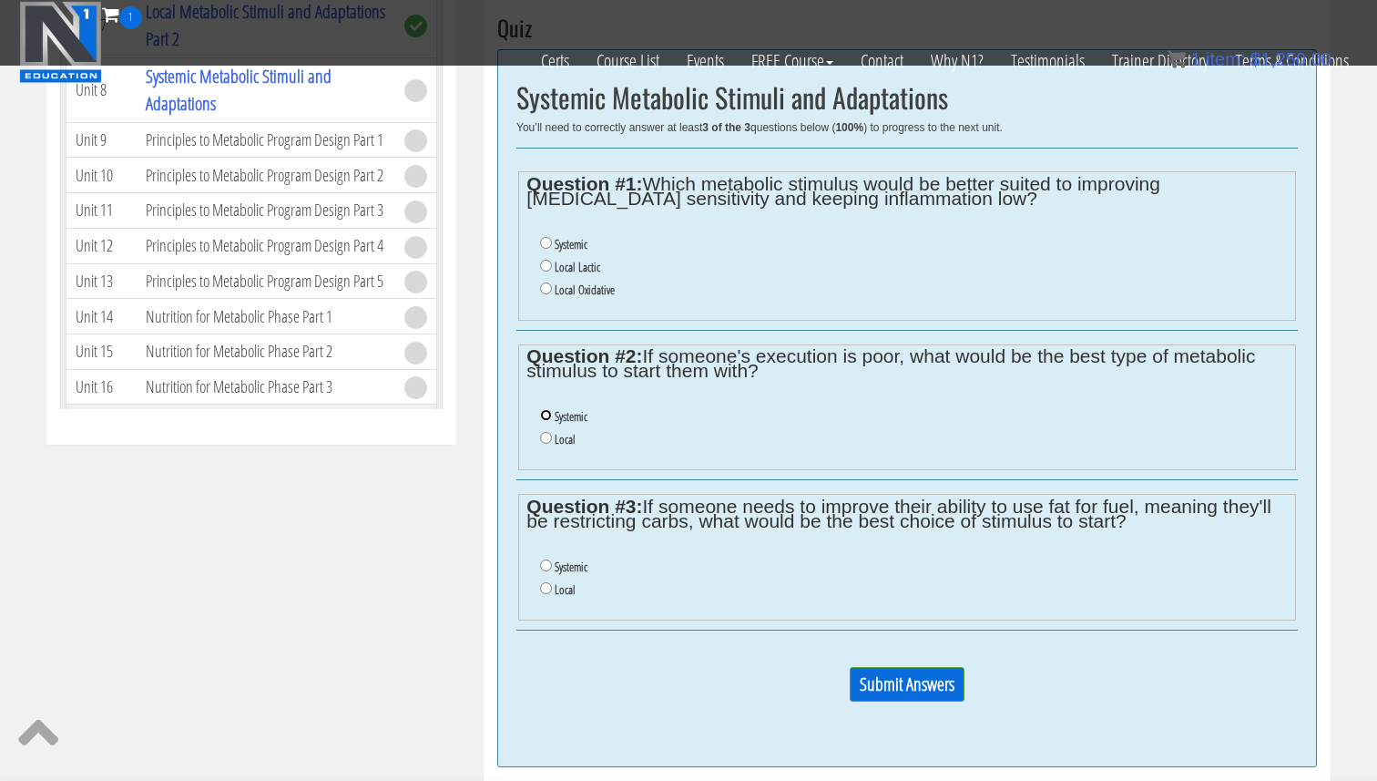
click at [540, 409] on input "Systemic" at bounding box center [546, 415] width 12 height 12
radio input "true"
click at [547, 575] on li "Systemic" at bounding box center [913, 567] width 747 height 23
click at [547, 571] on li "Systemic" at bounding box center [913, 567] width 747 height 23
click at [548, 565] on input "Systemic" at bounding box center [546, 565] width 12 height 12
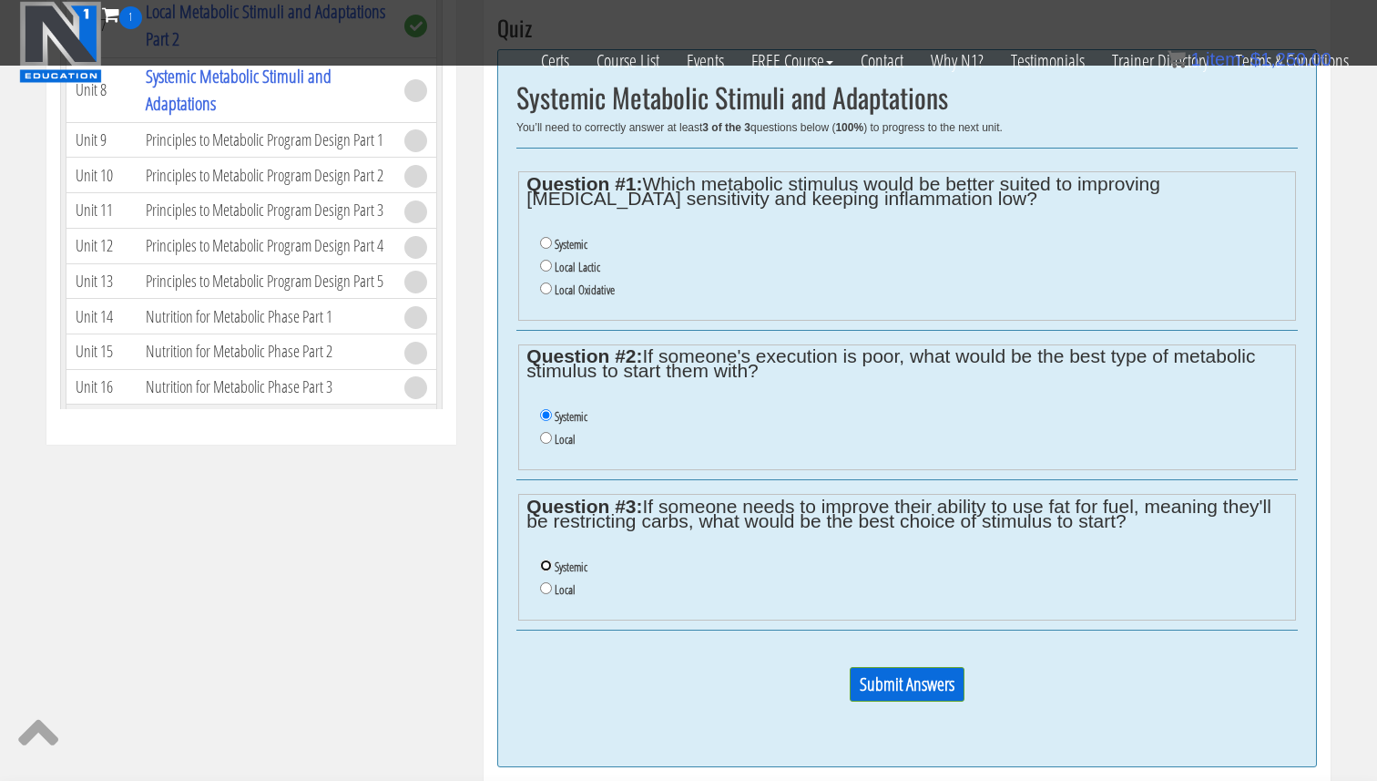
radio input "true"
click at [546, 239] on input "Systemic" at bounding box center [546, 243] width 12 height 12
radio input "true"
click at [929, 692] on input "Submit Answers" at bounding box center [907, 684] width 115 height 35
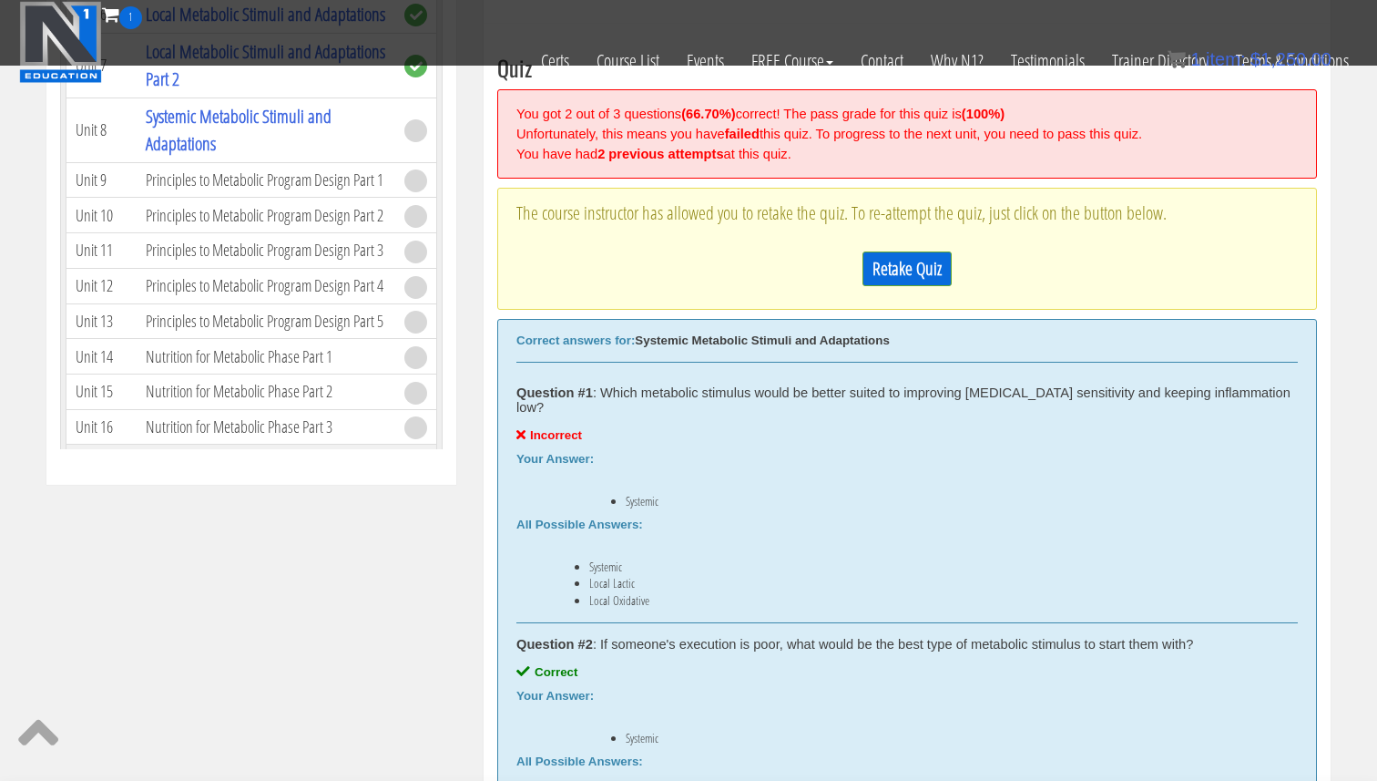
scroll to position [665, 0]
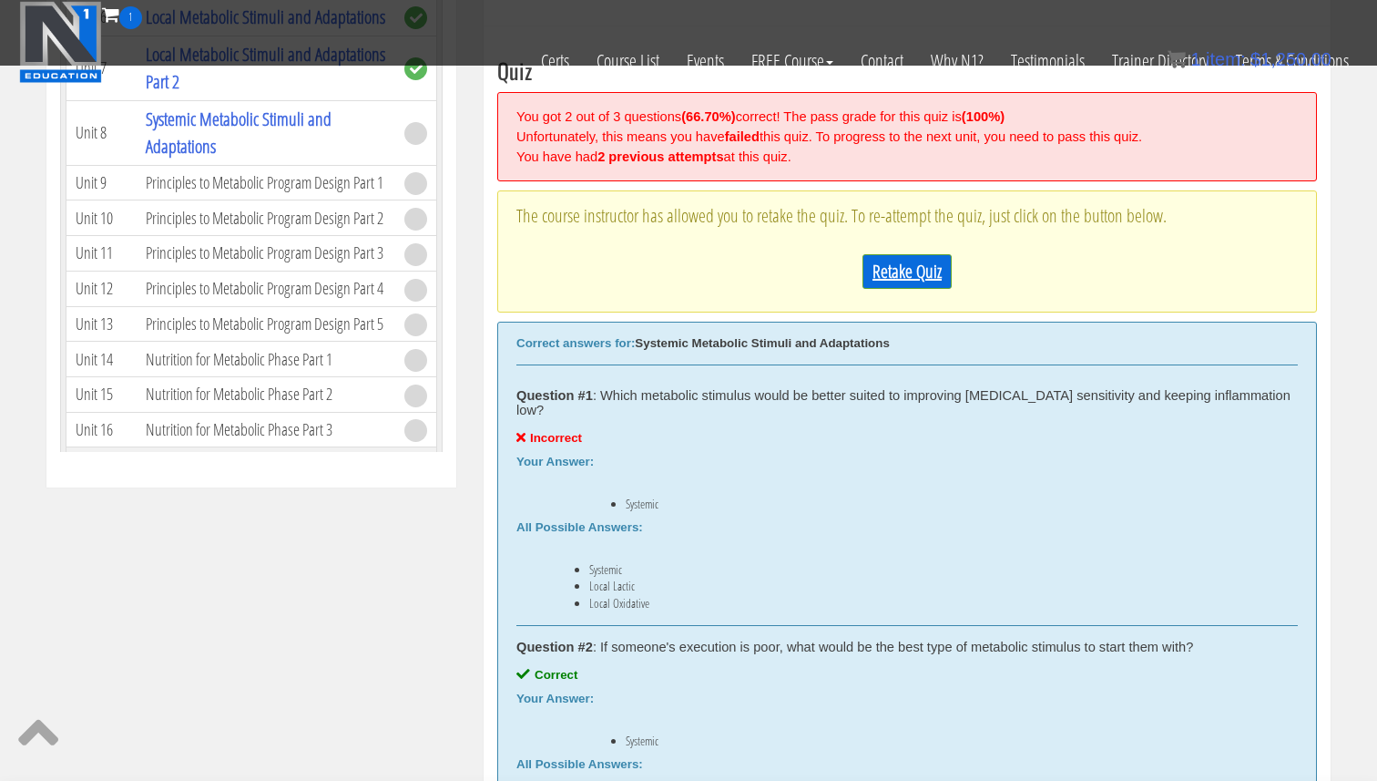
click at [919, 281] on link "Retake Quiz" at bounding box center [906, 271] width 89 height 35
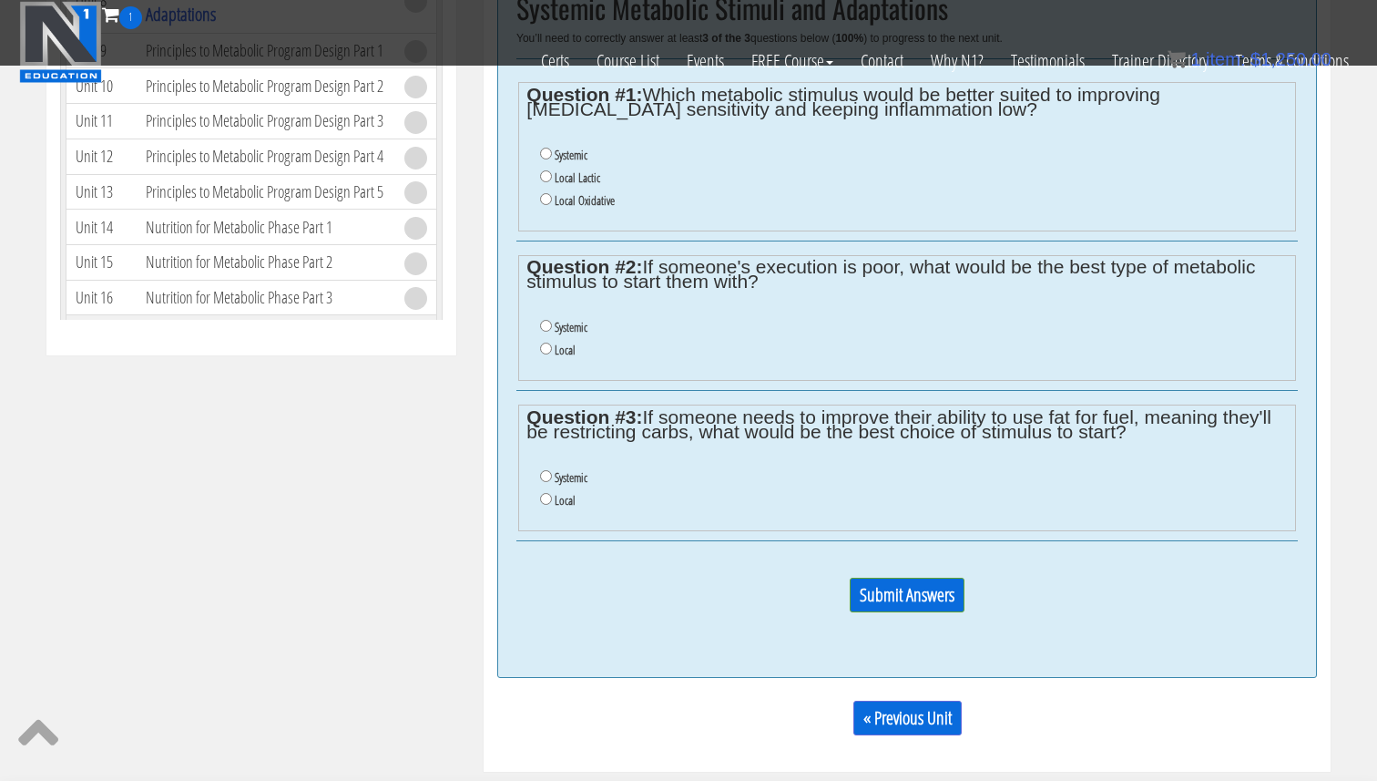
scroll to position [781, 0]
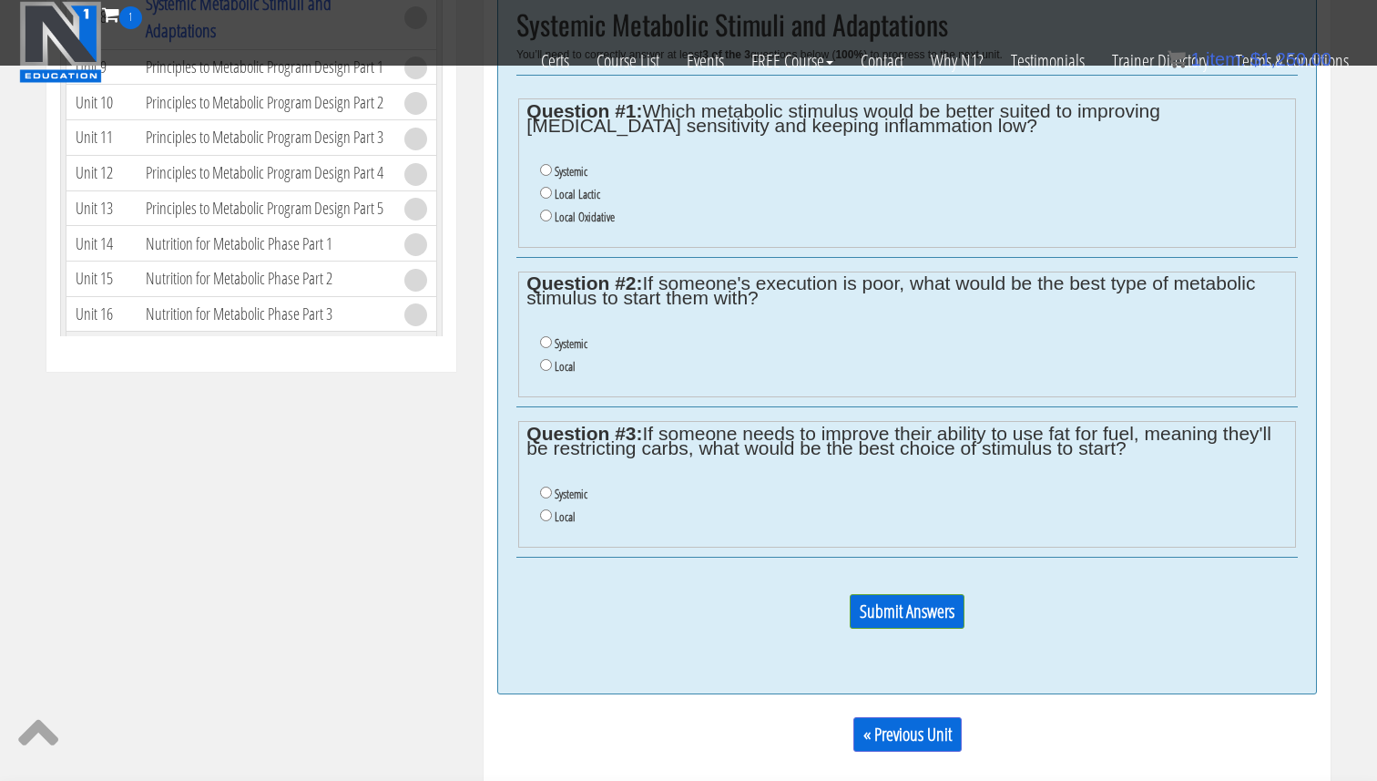
click at [562, 195] on label "Local Lactic" at bounding box center [578, 194] width 46 height 15
click at [552, 195] on input "Local Lactic" at bounding box center [546, 193] width 12 height 12
radio input "true"
click at [561, 340] on label "Systemic" at bounding box center [571, 343] width 33 height 15
click at [552, 340] on input "Systemic" at bounding box center [546, 342] width 12 height 12
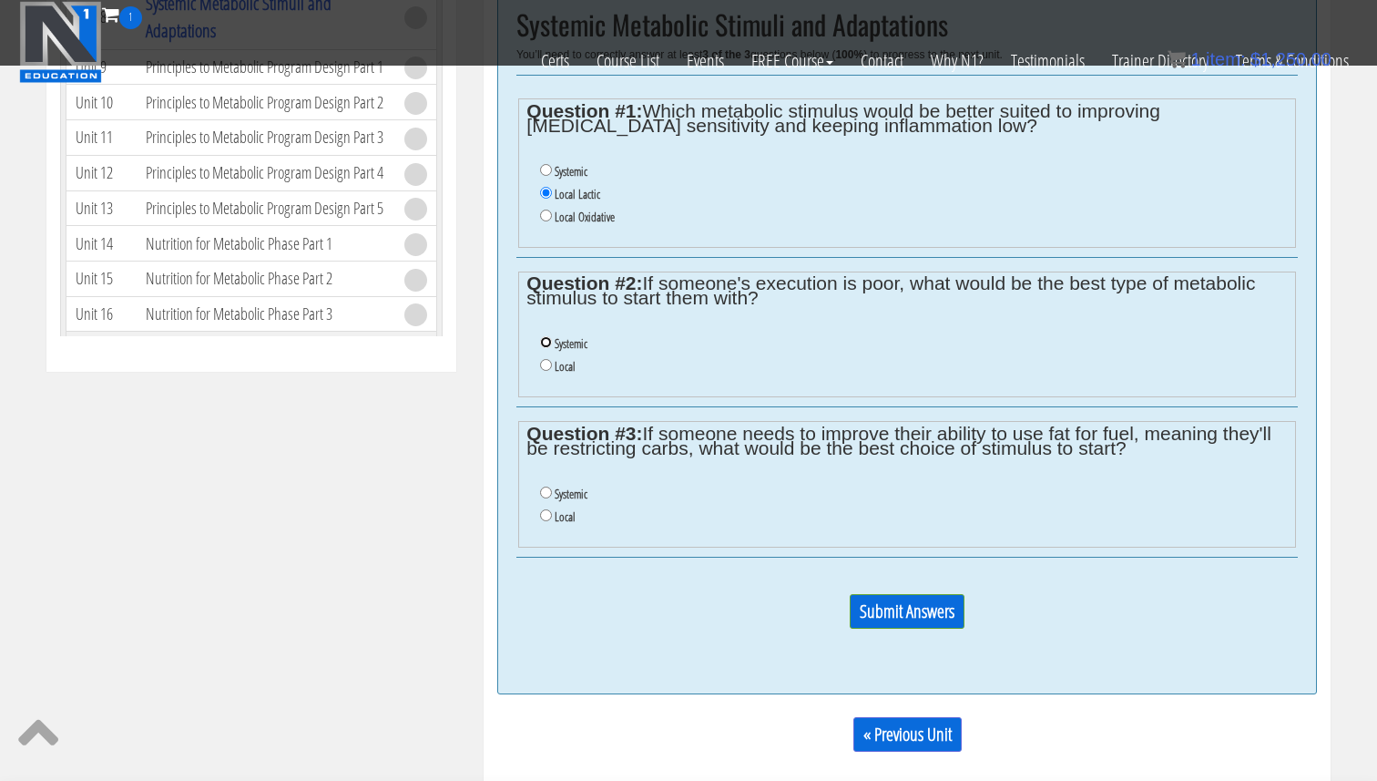
radio input "true"
click at [558, 489] on label "Systemic" at bounding box center [571, 493] width 33 height 15
click at [552, 489] on input "Systemic" at bounding box center [546, 492] width 12 height 12
radio input "true"
click at [925, 612] on input "Submit Answers" at bounding box center [907, 611] width 115 height 35
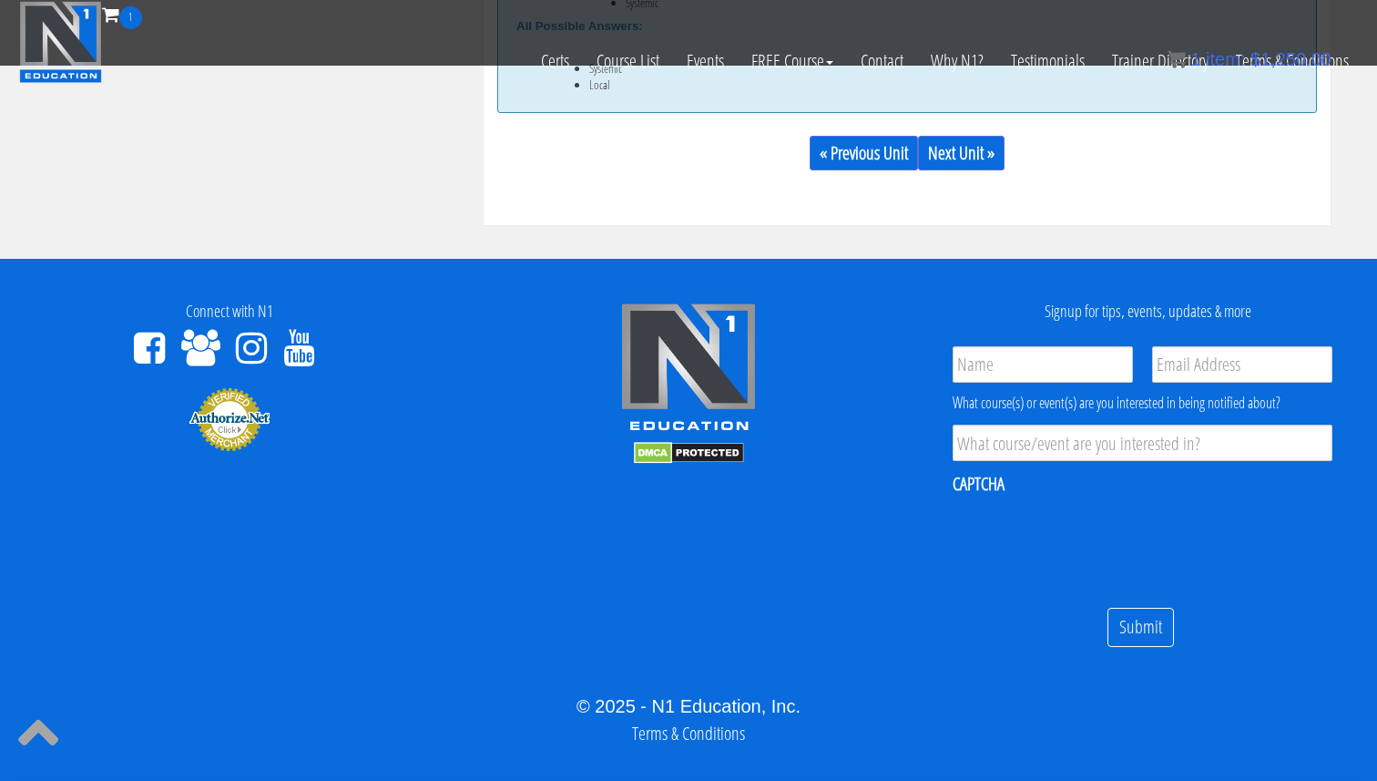
scroll to position [1582, 0]
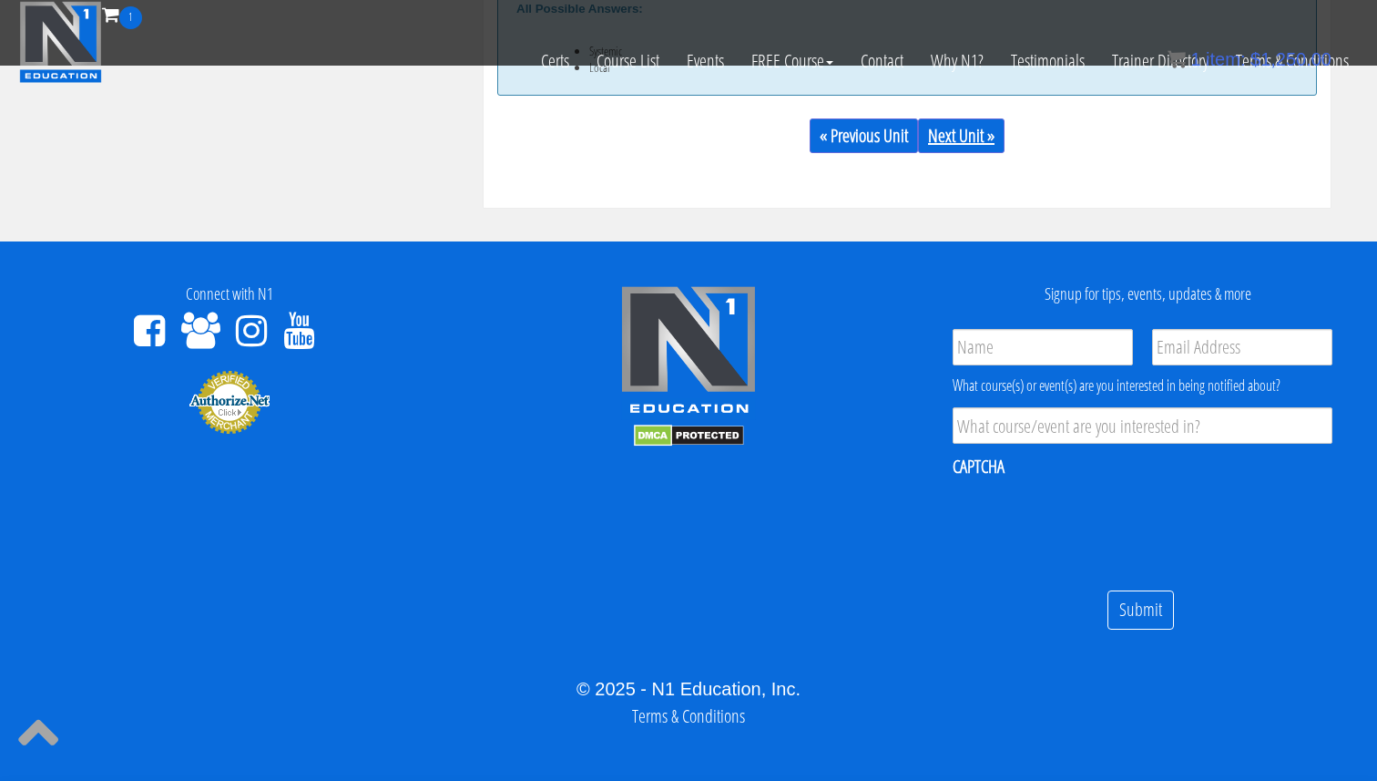
click at [962, 126] on link "Next Unit »" at bounding box center [961, 135] width 87 height 35
